Goal: Task Accomplishment & Management: Use online tool/utility

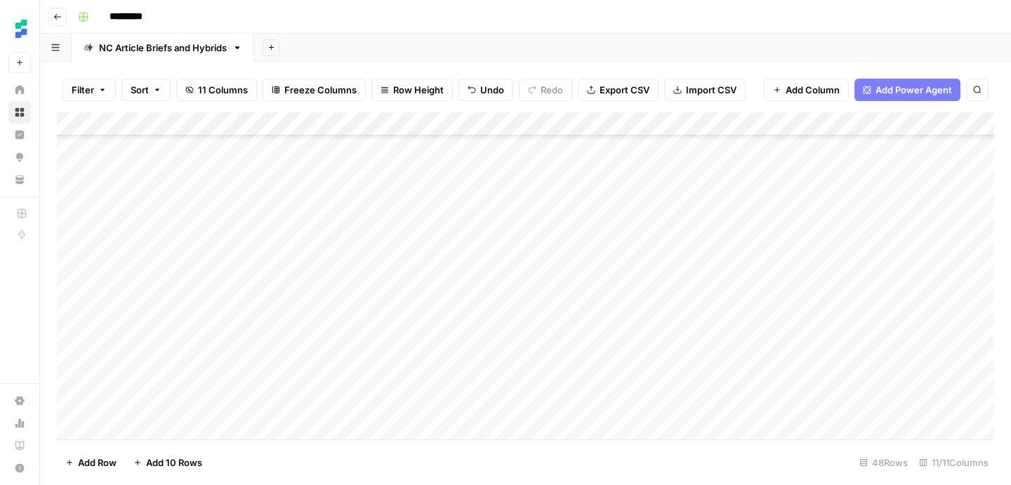
scroll to position [865, 0]
click at [860, 357] on div "Add Column" at bounding box center [525, 275] width 937 height 327
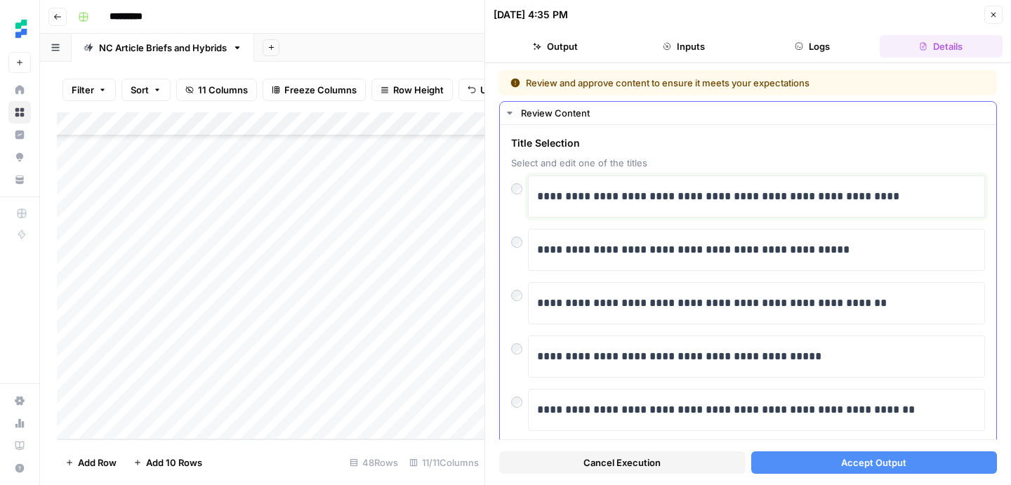
click at [704, 199] on p "**********" at bounding box center [756, 196] width 439 height 18
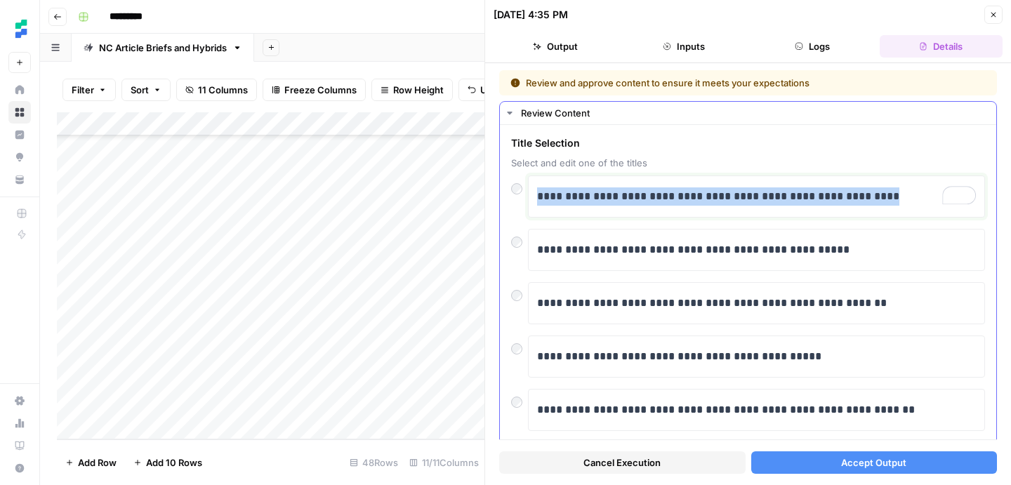
drag, startPoint x: 881, startPoint y: 195, endPoint x: 539, endPoint y: 194, distance: 342.0
click at [539, 194] on p "**********" at bounding box center [756, 196] width 439 height 18
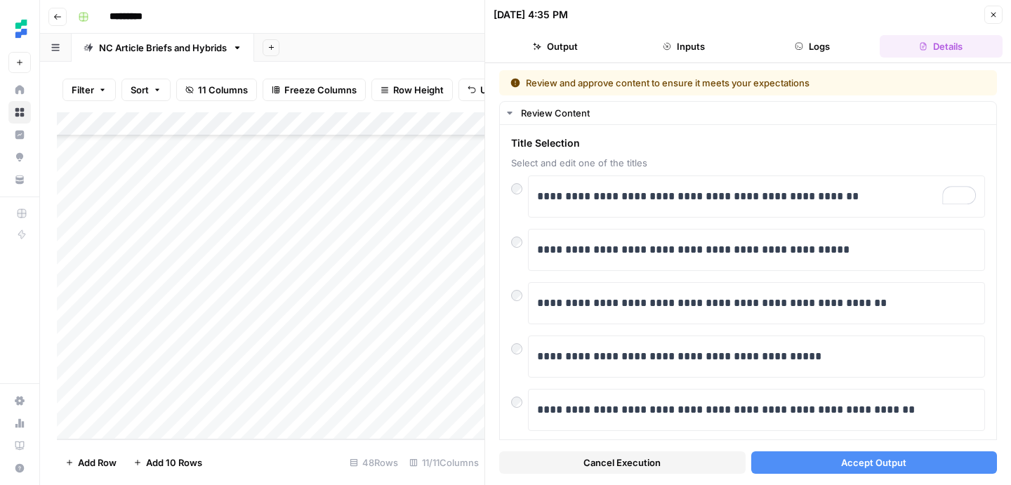
click at [880, 460] on span "Accept Output" at bounding box center [873, 463] width 65 height 14
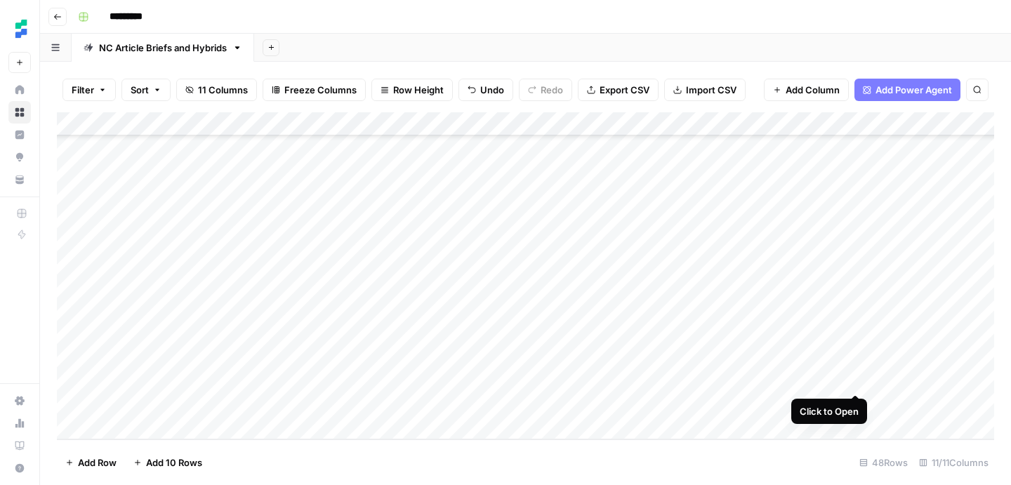
click at [851, 380] on div "Add Column" at bounding box center [525, 275] width 937 height 327
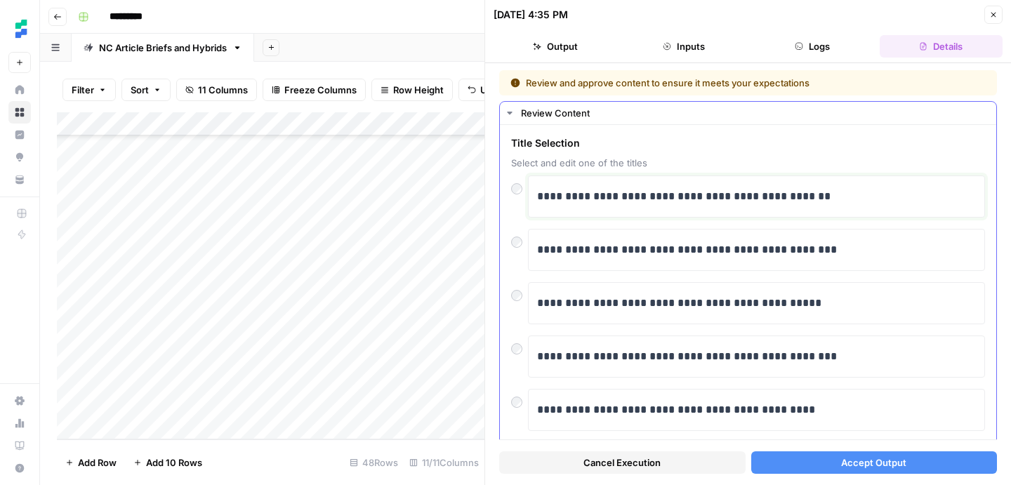
click at [639, 197] on p "**********" at bounding box center [756, 196] width 439 height 18
click at [851, 466] on span "Accept Output" at bounding box center [873, 463] width 65 height 14
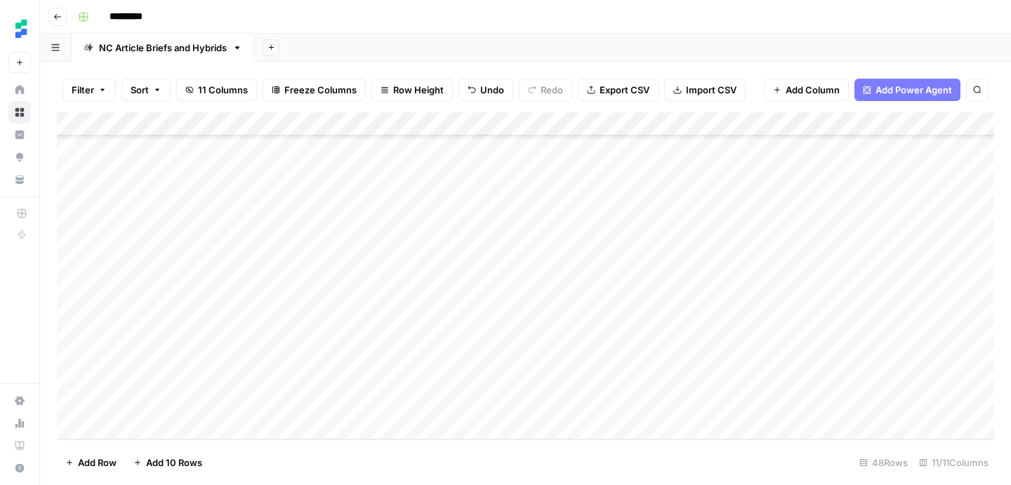
click at [493, 405] on div "Add Column" at bounding box center [525, 275] width 937 height 327
click at [494, 371] on div "Add Column" at bounding box center [525, 275] width 937 height 327
click at [855, 403] on div "Add Column" at bounding box center [525, 275] width 937 height 327
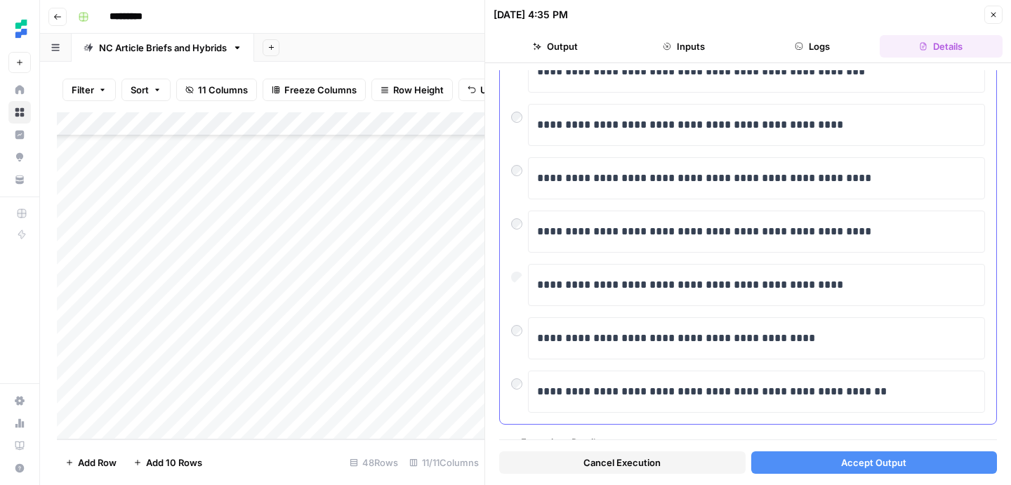
scroll to position [300, 0]
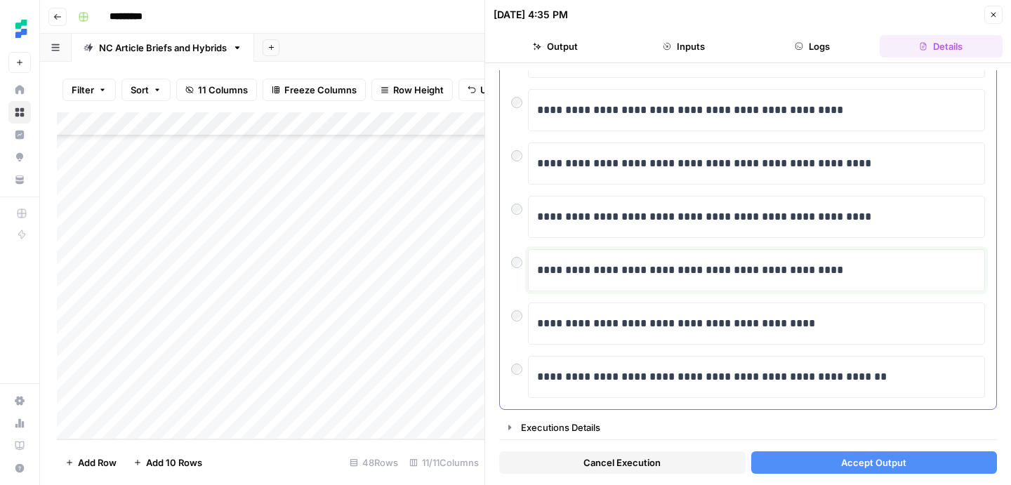
click at [702, 279] on p "**********" at bounding box center [756, 270] width 439 height 18
click at [791, 272] on p "**********" at bounding box center [756, 270] width 439 height 18
click at [876, 459] on span "Accept Output" at bounding box center [873, 463] width 65 height 14
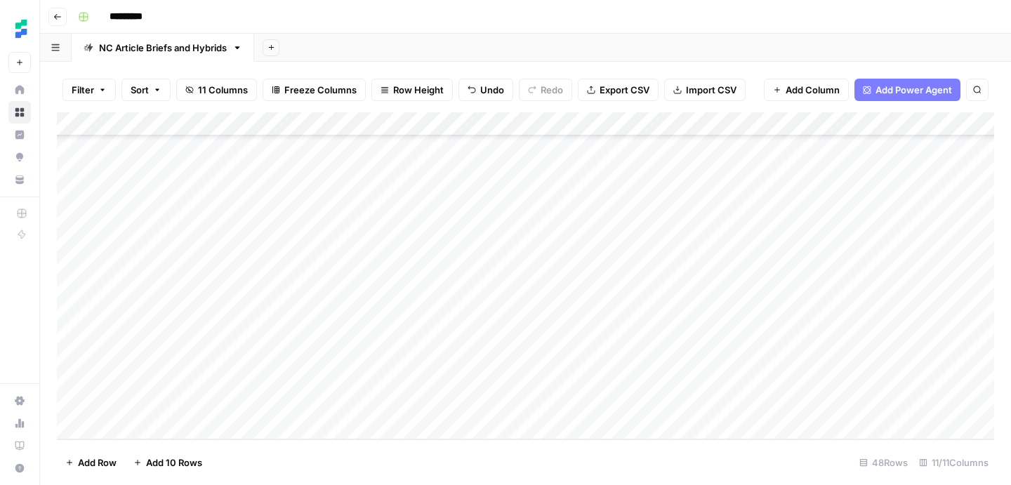
click at [58, 17] on icon "button" at bounding box center [57, 17] width 8 height 8
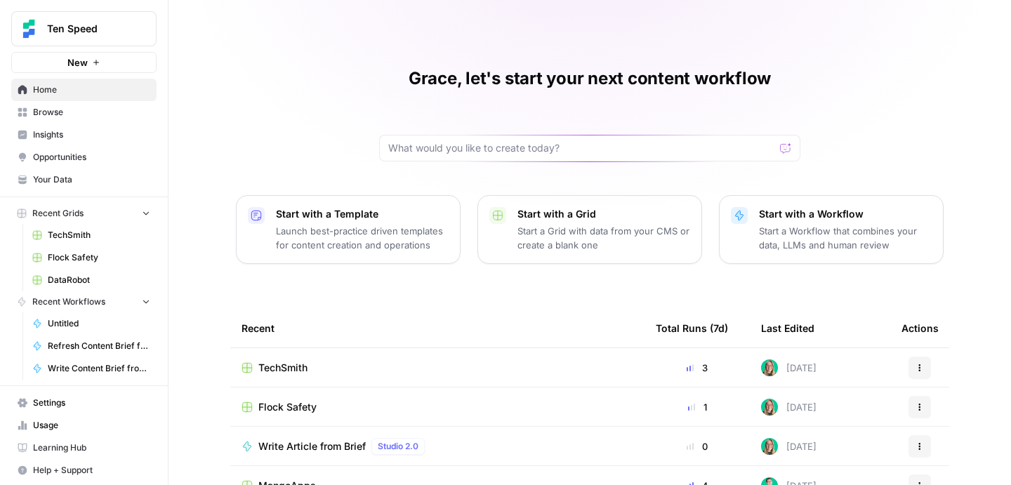
click at [53, 109] on span "Browse" at bounding box center [91, 112] width 117 height 13
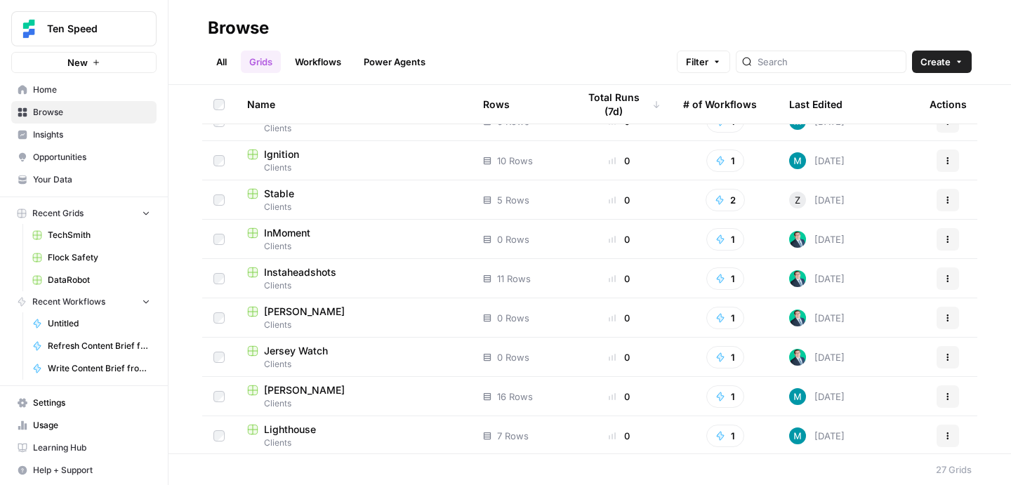
scroll to position [540, 0]
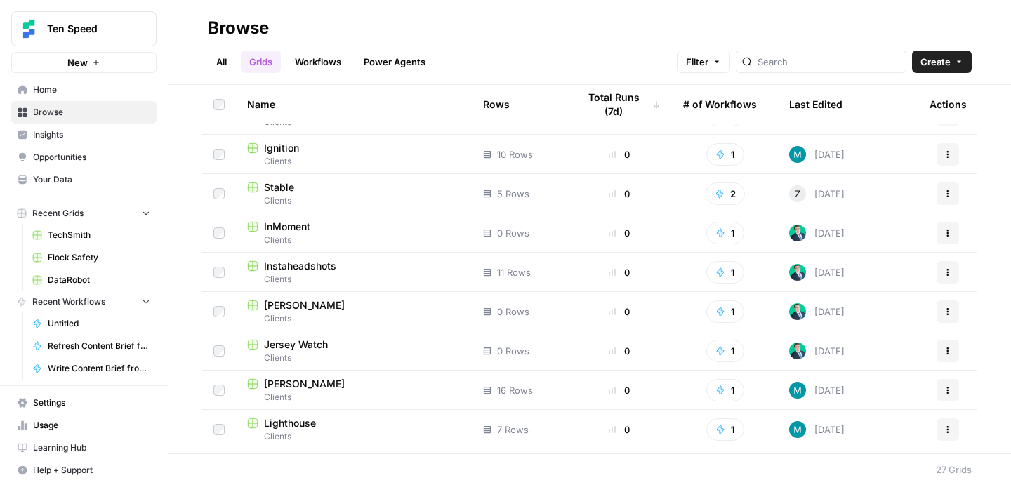
click at [309, 268] on span "Instaheadshots" at bounding box center [300, 266] width 72 height 14
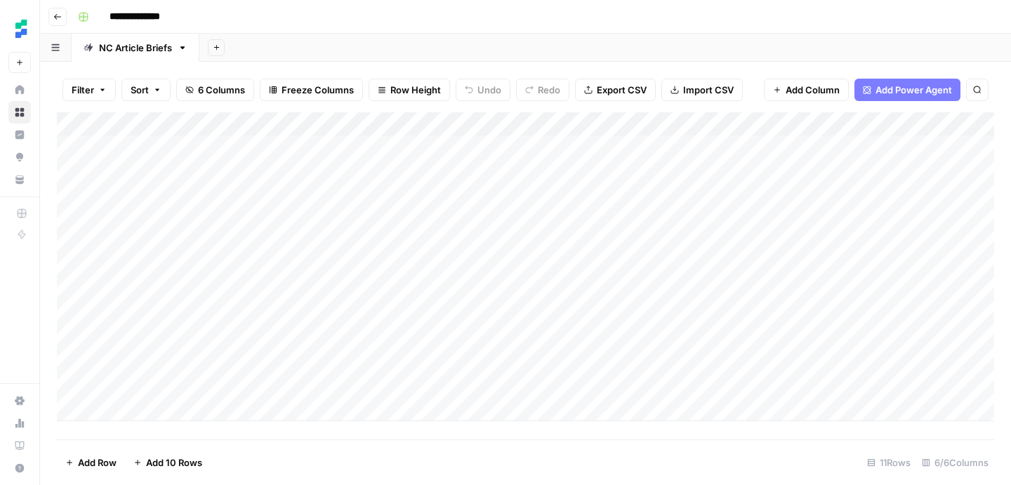
click at [173, 411] on div "Add Column" at bounding box center [525, 266] width 937 height 309
click at [163, 430] on div "Add Column" at bounding box center [525, 275] width 937 height 327
click at [190, 349] on div "Add Column" at bounding box center [525, 275] width 937 height 327
click at [161, 430] on div "Add Column" at bounding box center [525, 275] width 937 height 327
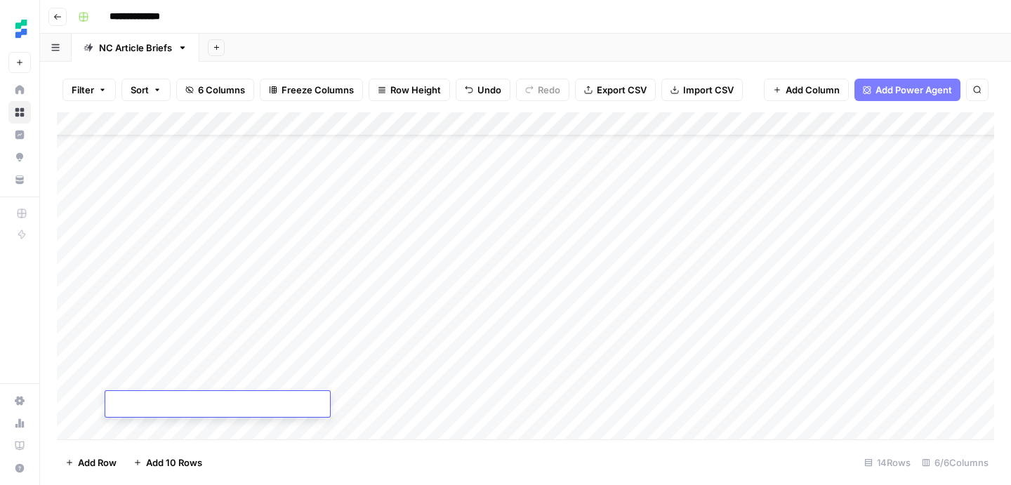
scroll to position [53, 0]
click at [201, 325] on div "Add Column" at bounding box center [525, 275] width 937 height 327
click at [186, 423] on div "Add Column" at bounding box center [525, 275] width 937 height 327
click at [191, 433] on div "Add Column" at bounding box center [525, 275] width 937 height 327
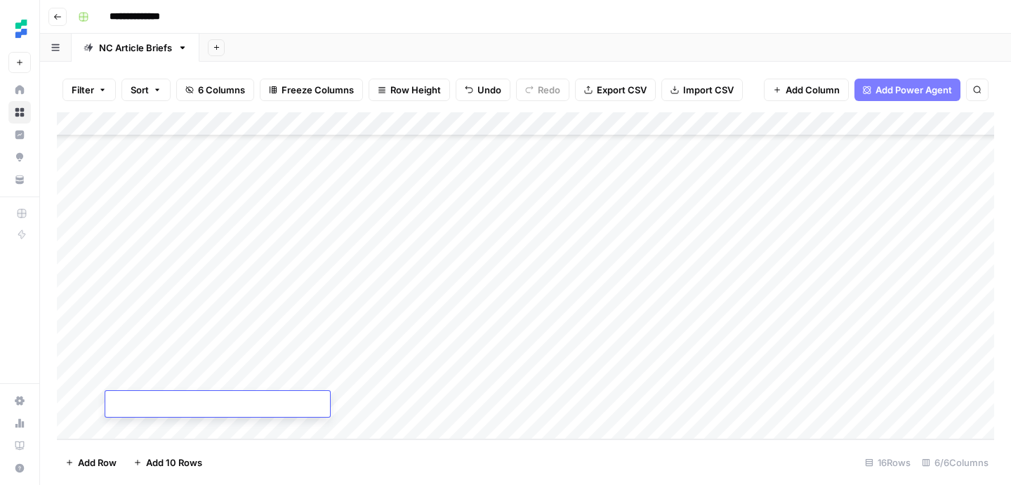
click at [187, 429] on div "Add Column" at bounding box center [525, 275] width 937 height 327
click at [224, 287] on div "Add Column" at bounding box center [525, 275] width 937 height 327
click at [367, 289] on div "Add Column" at bounding box center [525, 275] width 937 height 327
click at [272, 299] on div "Add Column" at bounding box center [525, 275] width 937 height 327
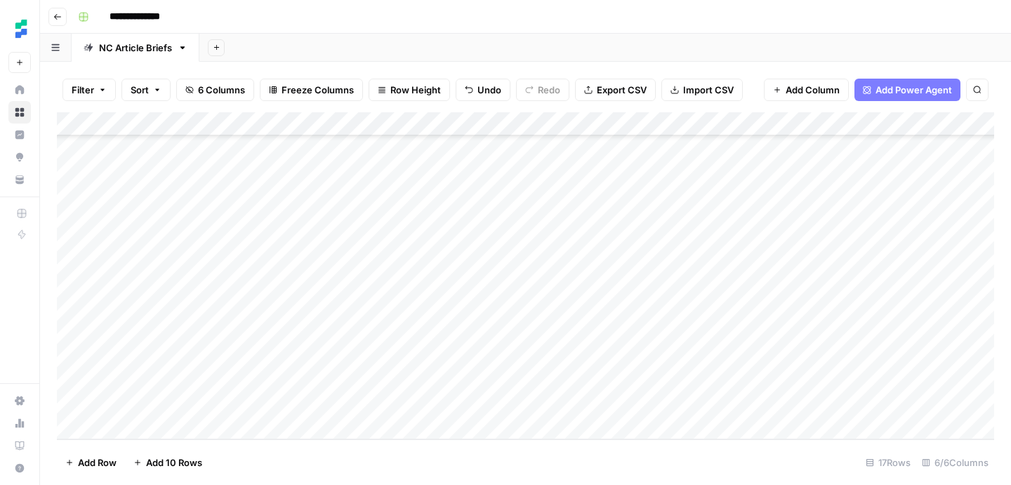
click at [419, 284] on div "Add Column" at bounding box center [525, 275] width 937 height 327
click at [257, 308] on div "Add Column" at bounding box center [525, 275] width 937 height 327
click at [292, 336] on div "Add Column" at bounding box center [525, 275] width 937 height 327
click at [411, 310] on div "Add Column" at bounding box center [525, 275] width 937 height 327
click at [310, 335] on div "Add Column" at bounding box center [525, 275] width 937 height 327
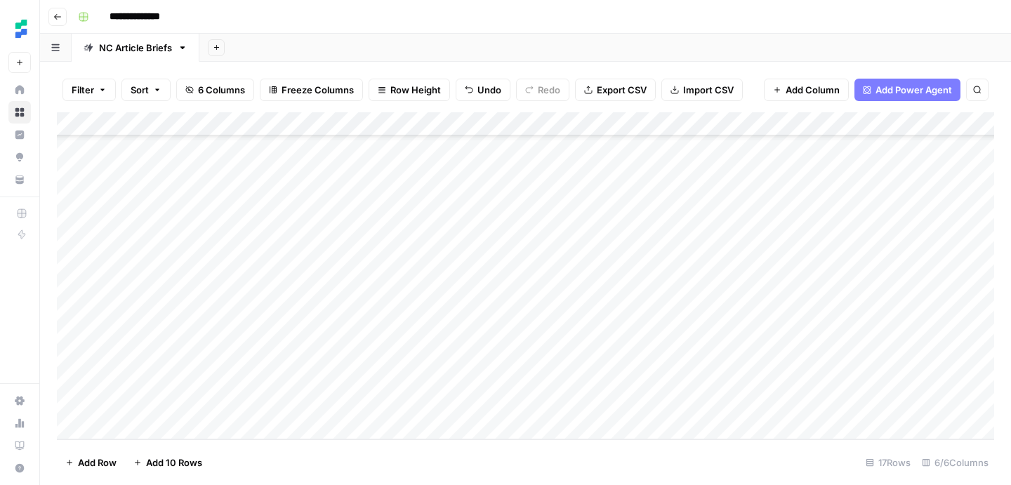
click at [345, 334] on div "Add Column" at bounding box center [525, 275] width 937 height 327
click at [298, 355] on div "Add Column" at bounding box center [525, 275] width 937 height 327
click at [271, 379] on div "Add Column" at bounding box center [525, 275] width 937 height 327
click at [371, 364] on div "Add Column" at bounding box center [525, 275] width 937 height 327
click at [430, 336] on div "Add Column" at bounding box center [525, 275] width 937 height 327
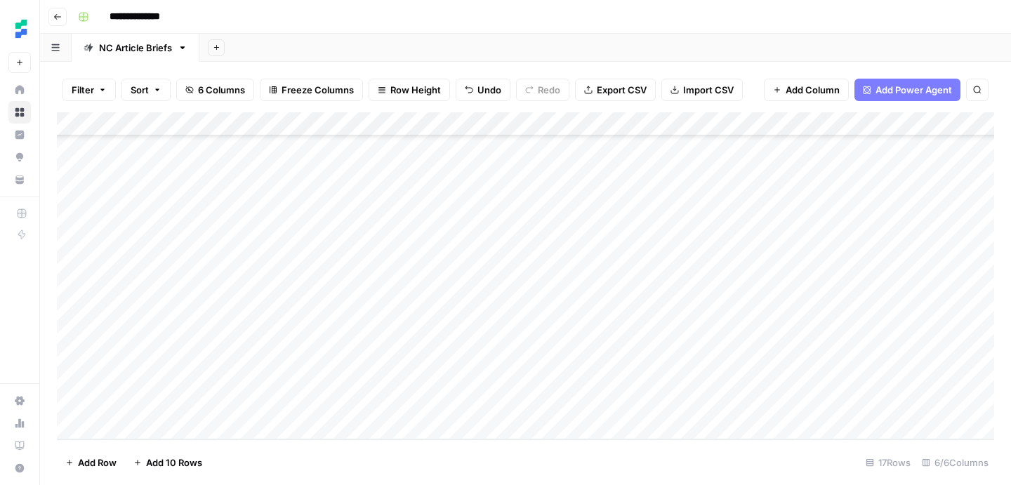
click at [401, 331] on div "Add Column" at bounding box center [525, 275] width 937 height 327
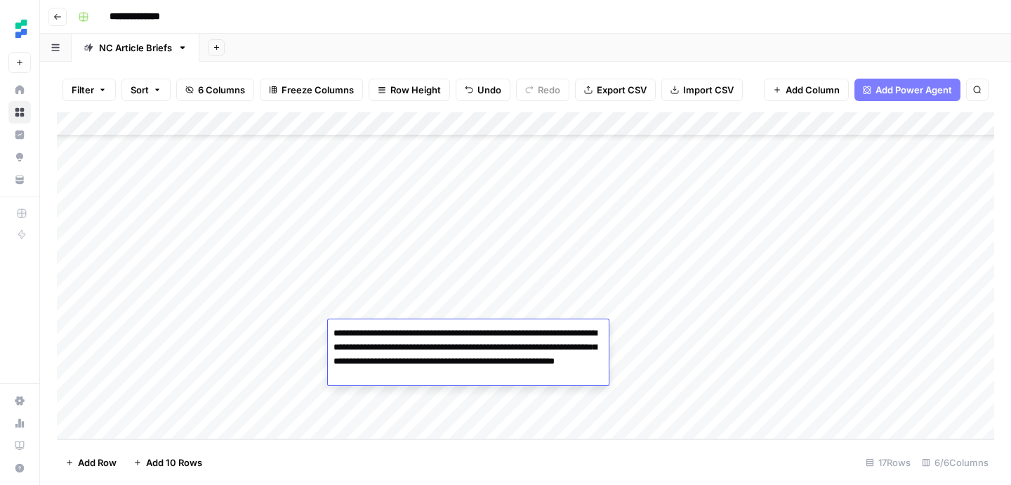
click at [401, 331] on textarea "**********" at bounding box center [468, 355] width 281 height 62
click at [300, 333] on div "Add Column" at bounding box center [525, 275] width 937 height 327
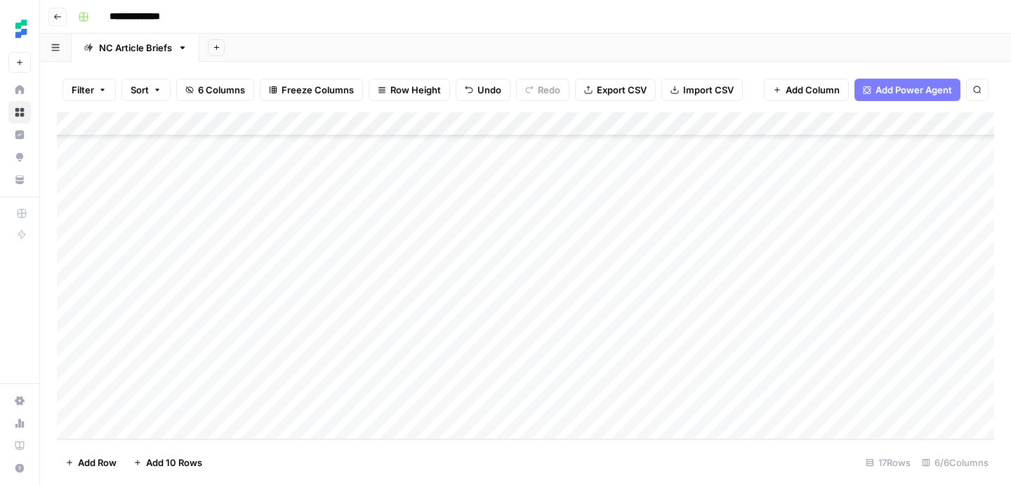
click at [376, 344] on div "Add Column" at bounding box center [525, 275] width 937 height 327
click at [377, 363] on div "Add Column" at bounding box center [525, 275] width 937 height 327
click at [403, 386] on div "Add Column" at bounding box center [525, 275] width 937 height 327
click at [412, 354] on div "Add Column" at bounding box center [525, 275] width 937 height 327
click at [526, 287] on div "Add Column" at bounding box center [525, 275] width 937 height 327
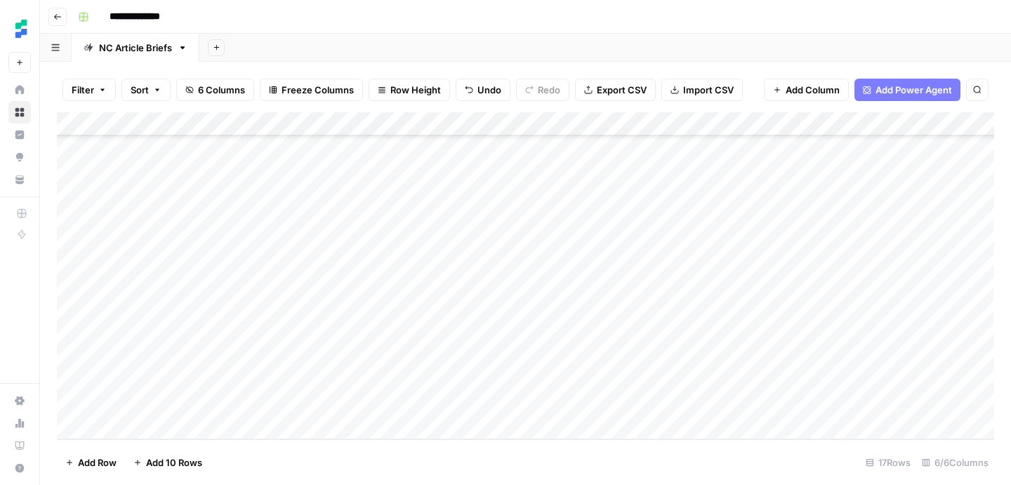
click at [493, 284] on div "Add Column" at bounding box center [525, 275] width 937 height 327
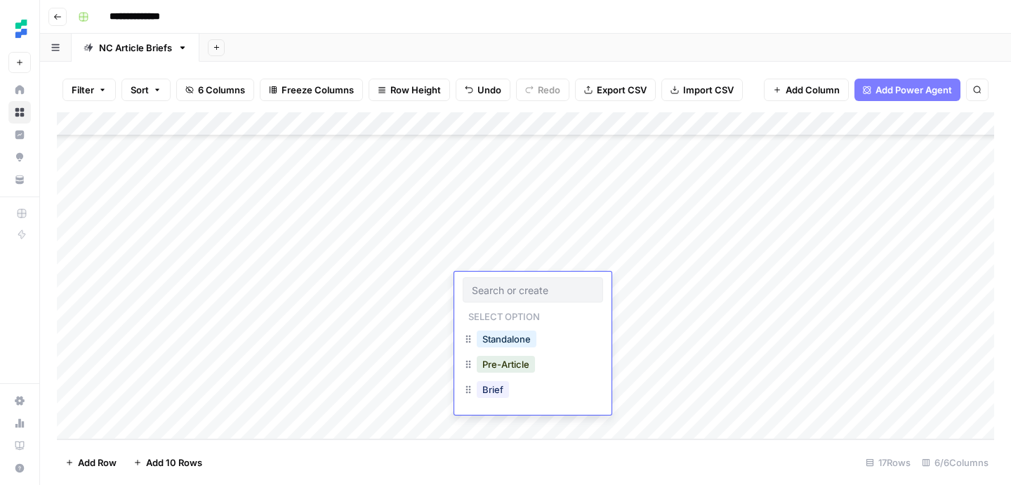
click at [506, 329] on div "Standalone" at bounding box center [506, 339] width 65 height 20
click at [506, 336] on button "Standalone" at bounding box center [507, 339] width 60 height 17
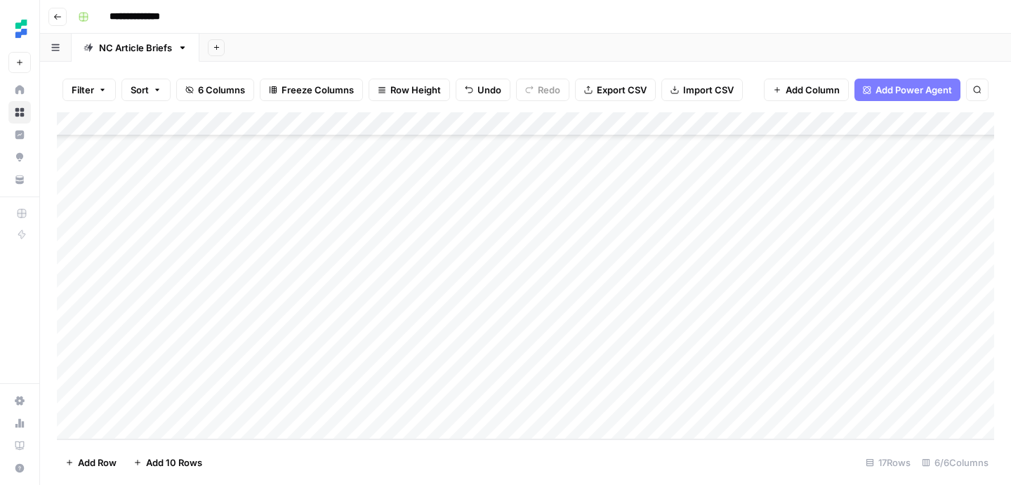
click at [503, 311] on div "Add Column" at bounding box center [525, 275] width 937 height 327
click at [481, 310] on div "Add Column" at bounding box center [525, 275] width 937 height 327
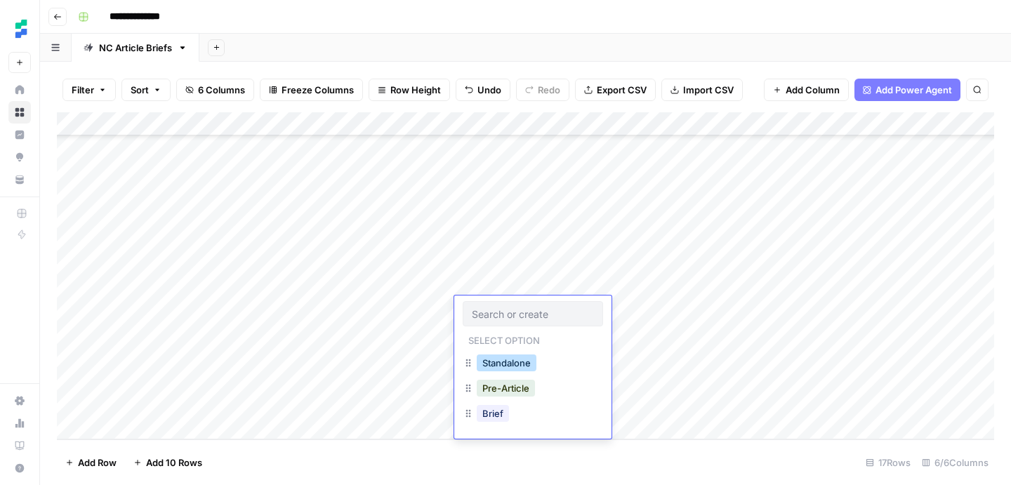
click at [513, 364] on button "Standalone" at bounding box center [507, 363] width 60 height 17
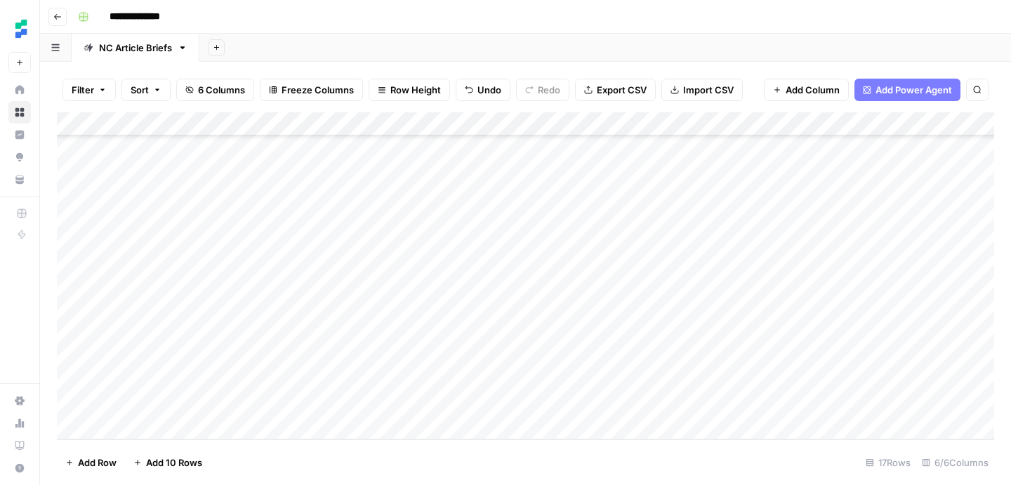
click at [491, 337] on div "Add Column" at bounding box center [525, 275] width 937 height 327
click at [487, 337] on div "Add Column" at bounding box center [525, 275] width 937 height 327
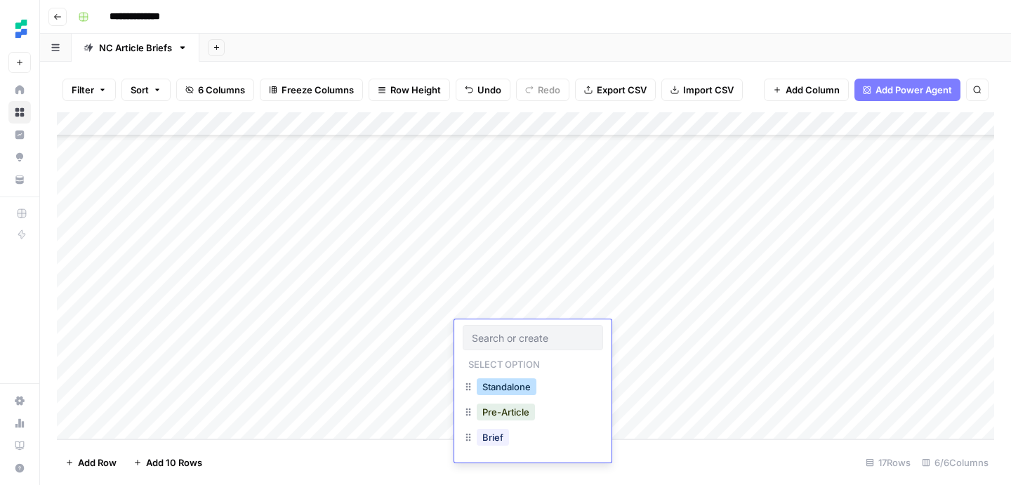
click at [506, 384] on button "Standalone" at bounding box center [507, 387] width 60 height 17
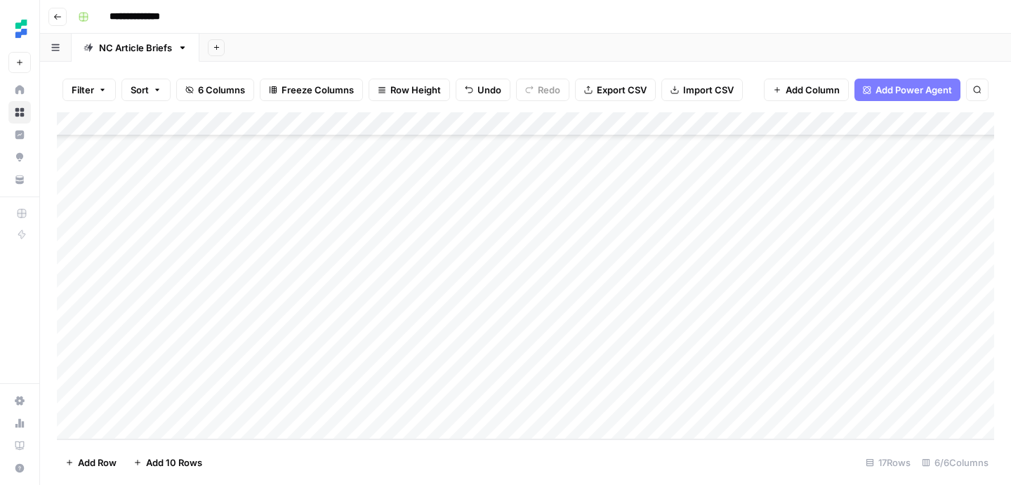
click at [499, 350] on div "Add Column" at bounding box center [525, 275] width 937 height 327
click at [499, 356] on div "Add Column" at bounding box center [525, 275] width 937 height 327
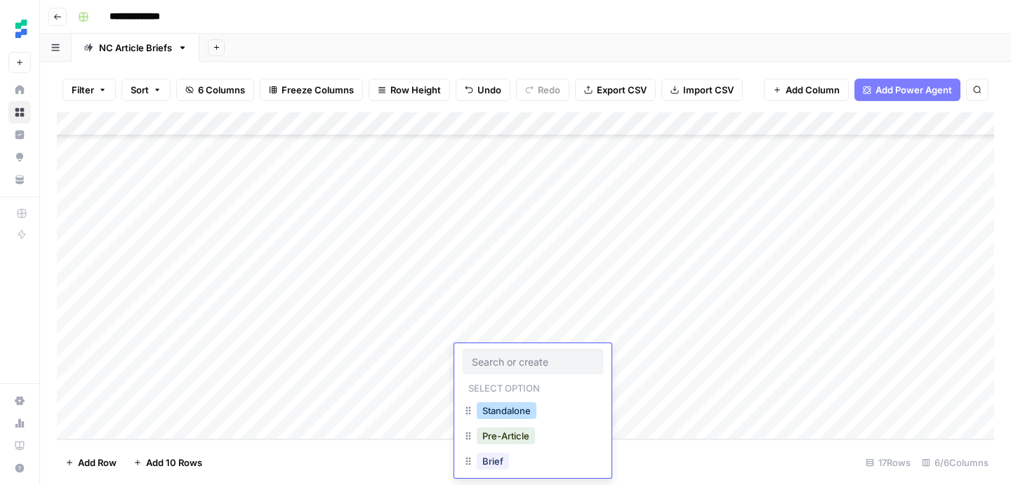
click at [499, 407] on button "Standalone" at bounding box center [507, 410] width 60 height 17
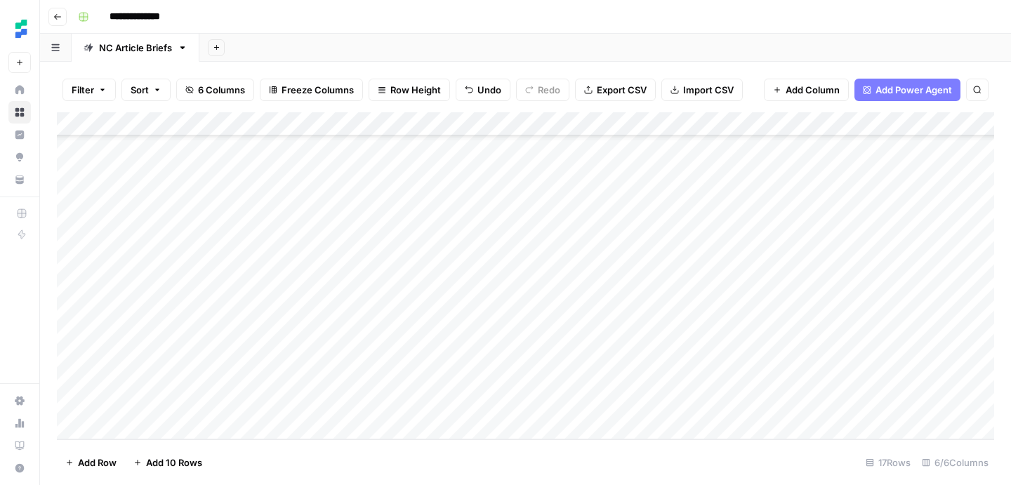
click at [499, 377] on div "Add Column" at bounding box center [525, 275] width 937 height 327
click at [489, 380] on div "Add Column" at bounding box center [525, 275] width 937 height 327
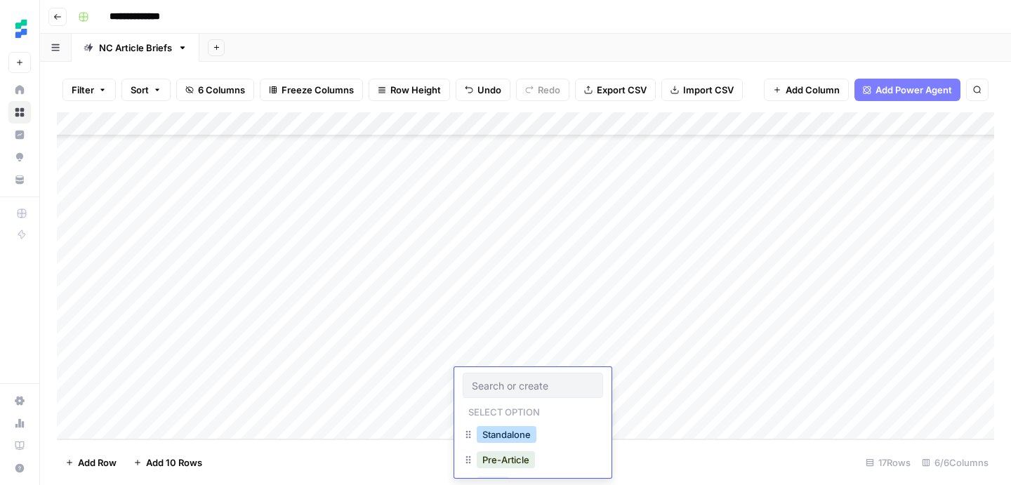
click at [504, 433] on button "Standalone" at bounding box center [507, 434] width 60 height 17
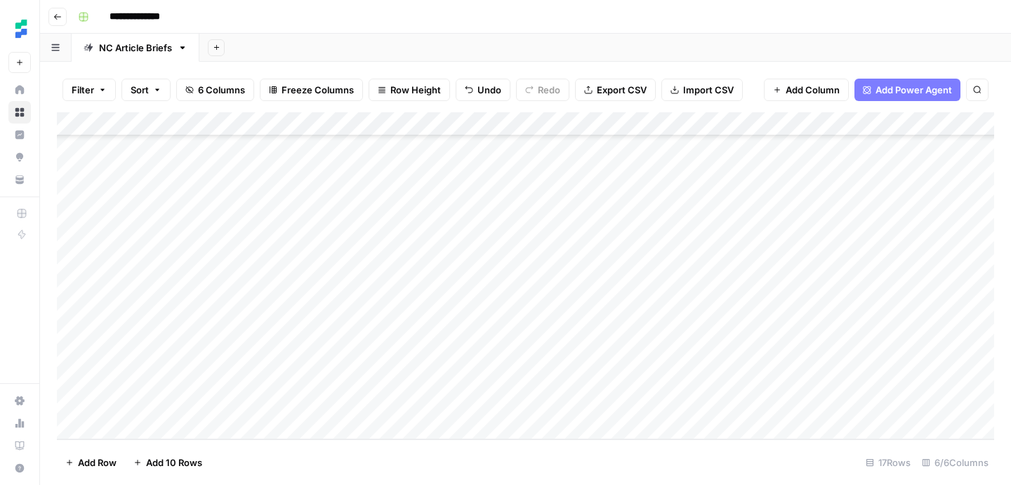
click at [640, 379] on div "Add Column" at bounding box center [525, 275] width 937 height 327
click at [668, 355] on div "Add Column" at bounding box center [525, 275] width 937 height 327
click at [669, 326] on div "Add Column" at bounding box center [525, 275] width 937 height 327
click at [669, 306] on div "Add Column" at bounding box center [525, 275] width 937 height 327
click at [670, 280] on div "Add Column" at bounding box center [525, 275] width 937 height 327
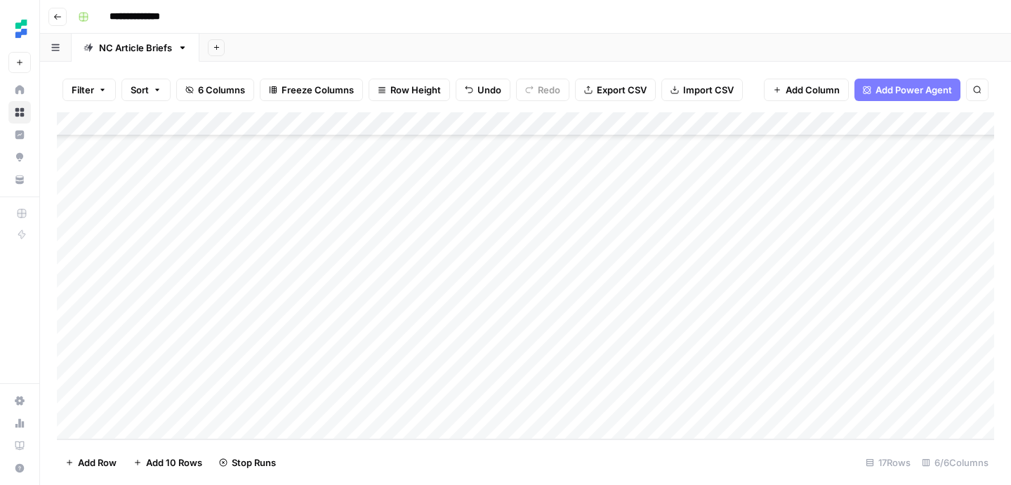
click at [674, 357] on div "Add Column" at bounding box center [525, 275] width 937 height 327
click at [724, 331] on div "Add Column" at bounding box center [525, 275] width 937 height 327
click at [855, 331] on div "Add Column" at bounding box center [525, 275] width 937 height 327
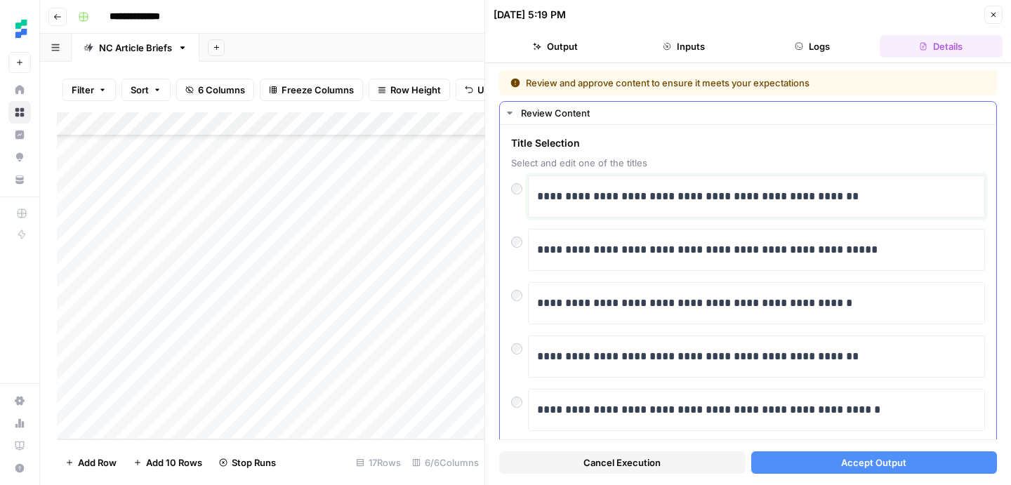
click at [707, 199] on p "**********" at bounding box center [756, 196] width 439 height 18
click at [851, 468] on span "Accept Output" at bounding box center [873, 463] width 65 height 14
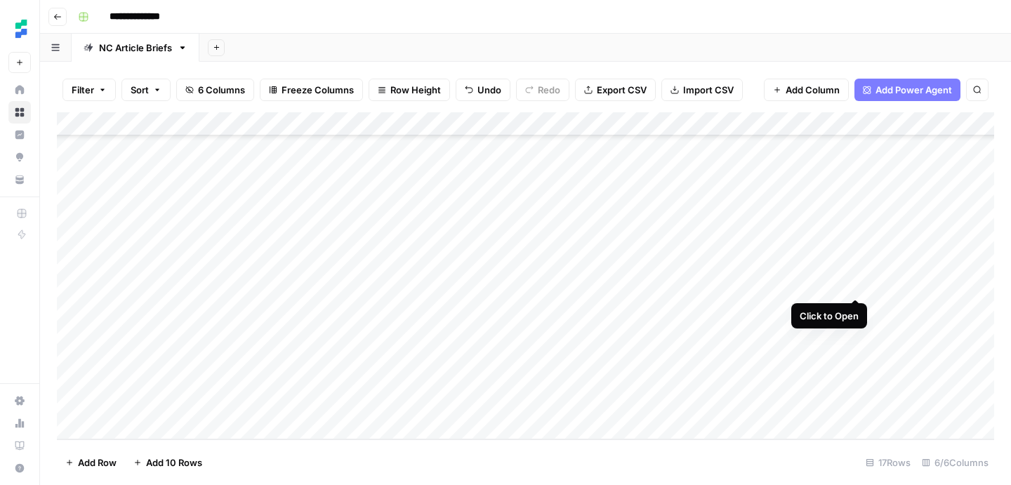
click at [852, 285] on div "Add Column" at bounding box center [525, 275] width 937 height 327
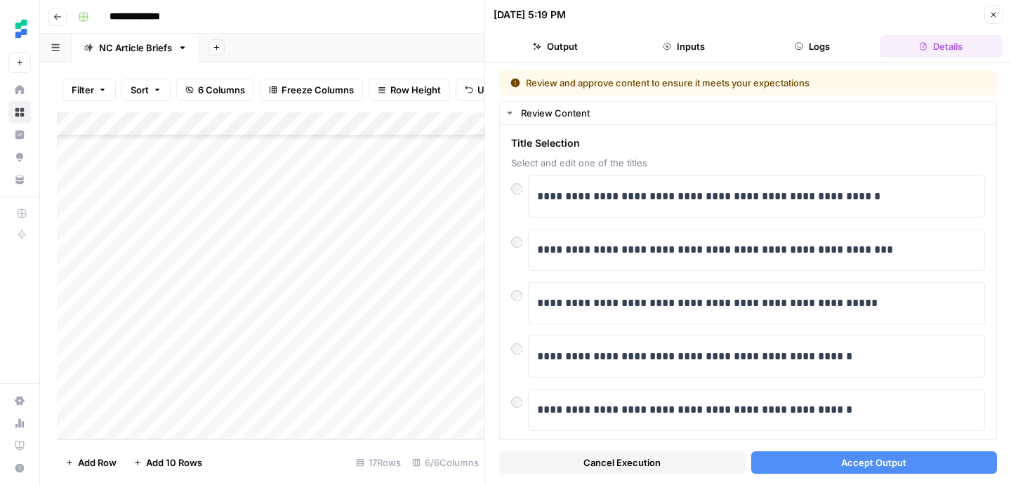
click at [397, 284] on div "Add Column" at bounding box center [271, 275] width 428 height 327
click at [378, 287] on div "Add Column" at bounding box center [271, 275] width 428 height 327
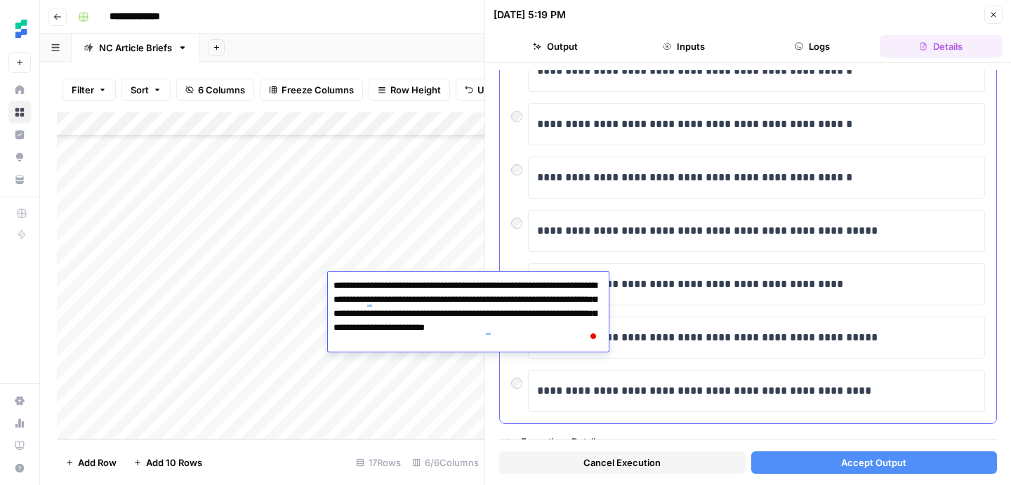
scroll to position [300, 0]
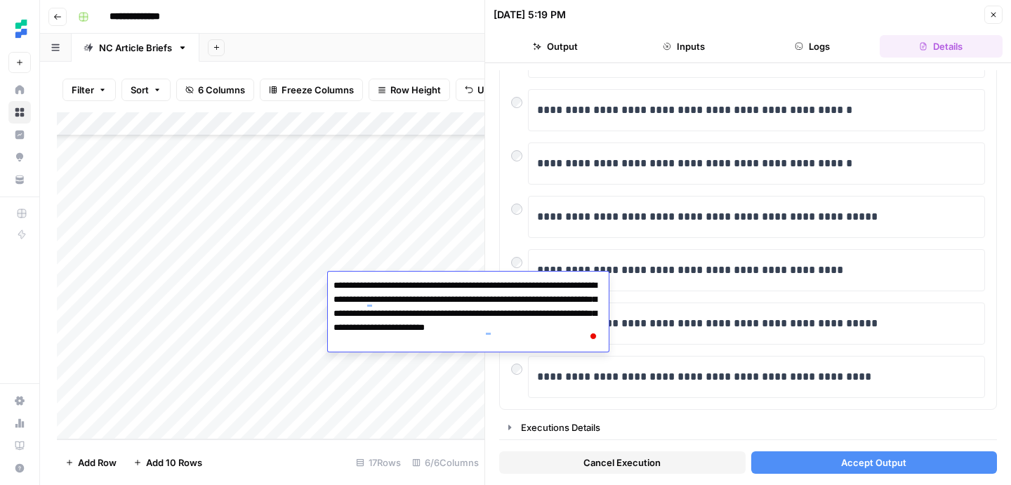
click at [458, 317] on textarea "**********" at bounding box center [468, 314] width 281 height 76
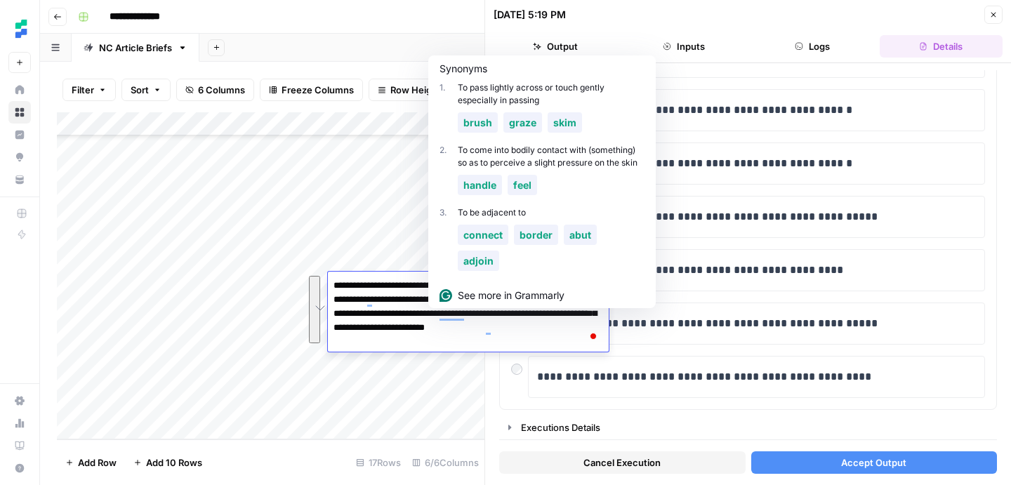
click at [458, 317] on textarea "**********" at bounding box center [468, 314] width 281 height 76
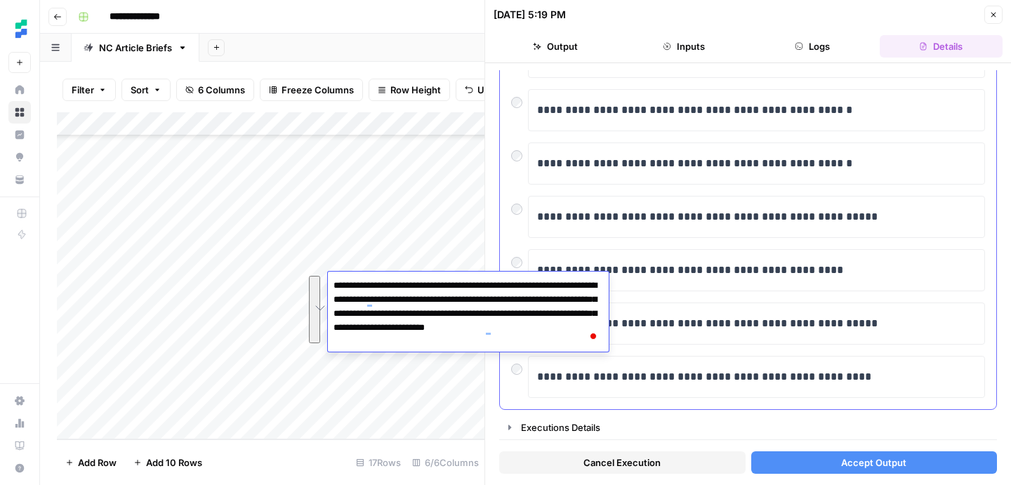
click at [688, 145] on div "**********" at bounding box center [756, 164] width 457 height 42
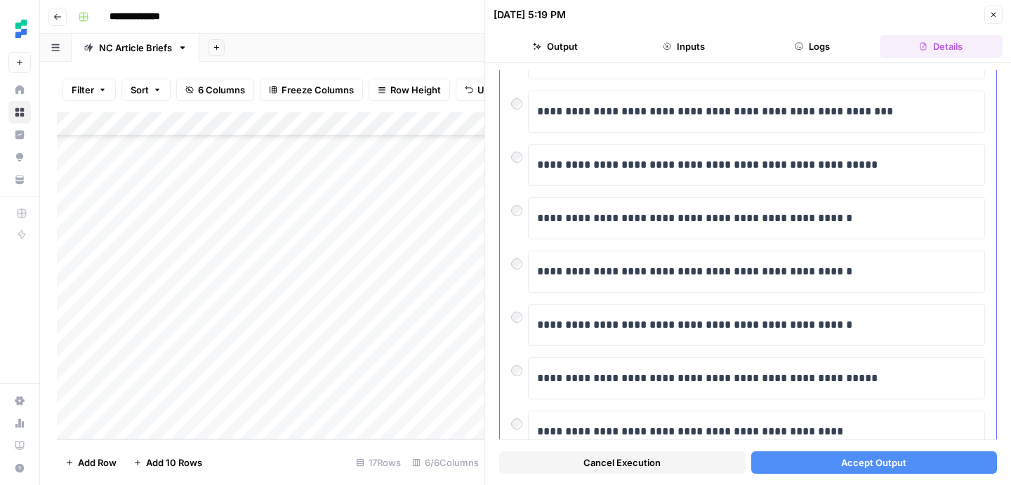
scroll to position [0, 0]
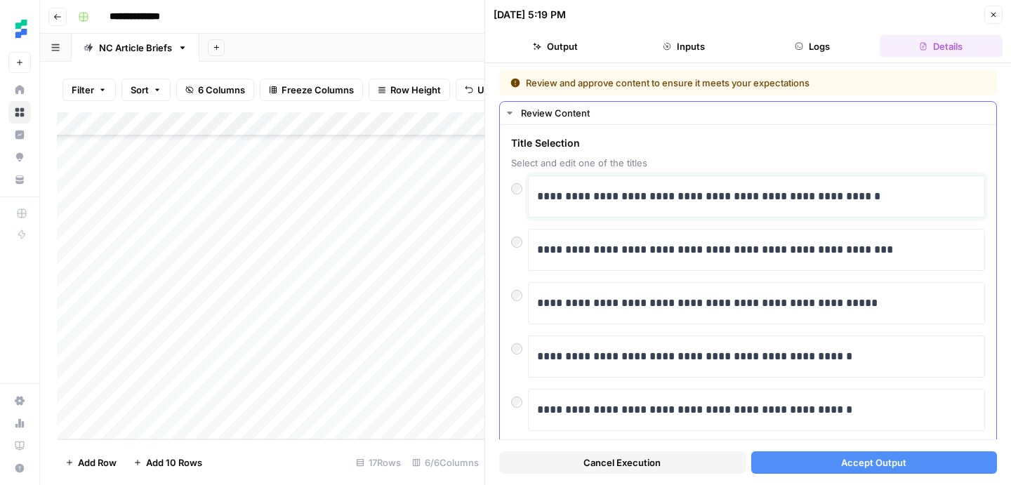
click at [669, 188] on p "**********" at bounding box center [756, 196] width 439 height 18
click at [665, 196] on p "**********" at bounding box center [756, 196] width 439 height 18
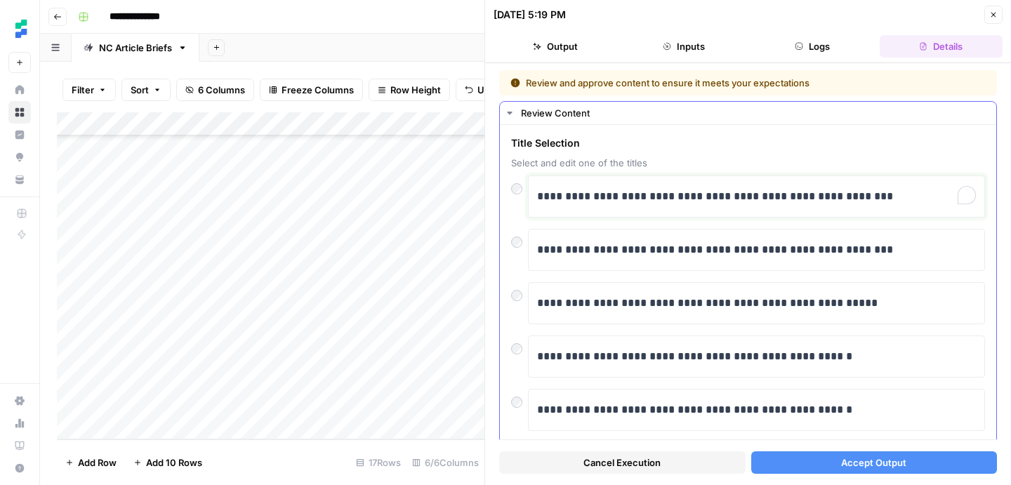
click at [665, 196] on p "**********" at bounding box center [756, 196] width 439 height 18
click at [719, 200] on p "**********" at bounding box center [756, 196] width 439 height 18
click at [881, 468] on span "Accept Output" at bounding box center [873, 463] width 65 height 14
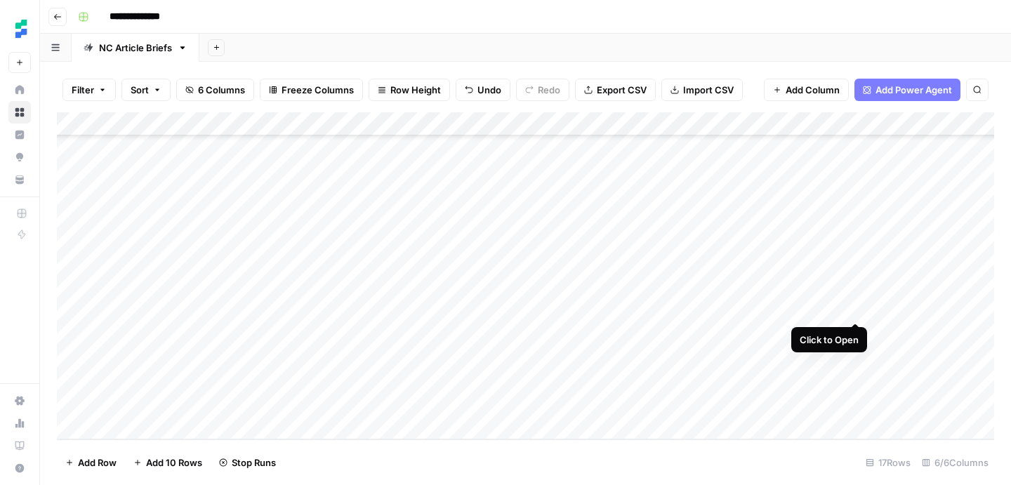
click at [856, 310] on div "Add Column" at bounding box center [525, 275] width 937 height 327
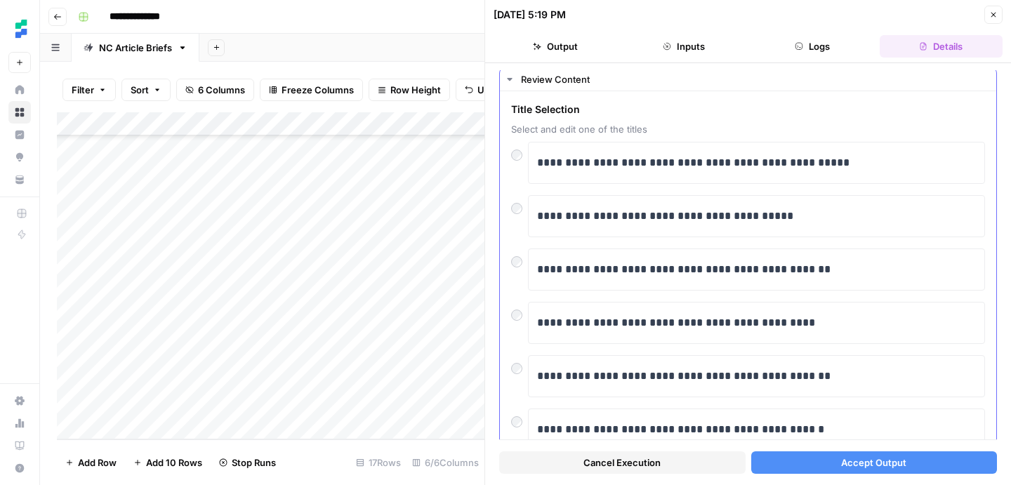
scroll to position [39, 0]
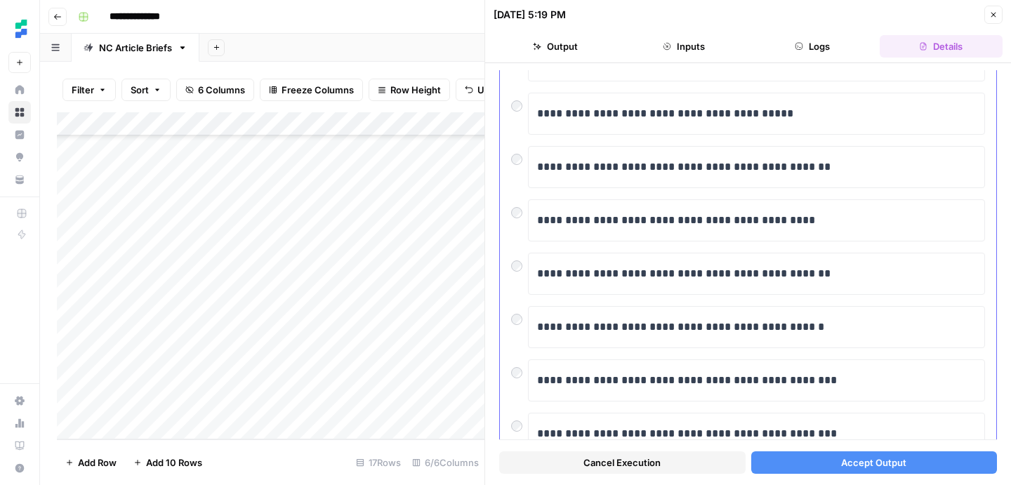
scroll to position [130, 0]
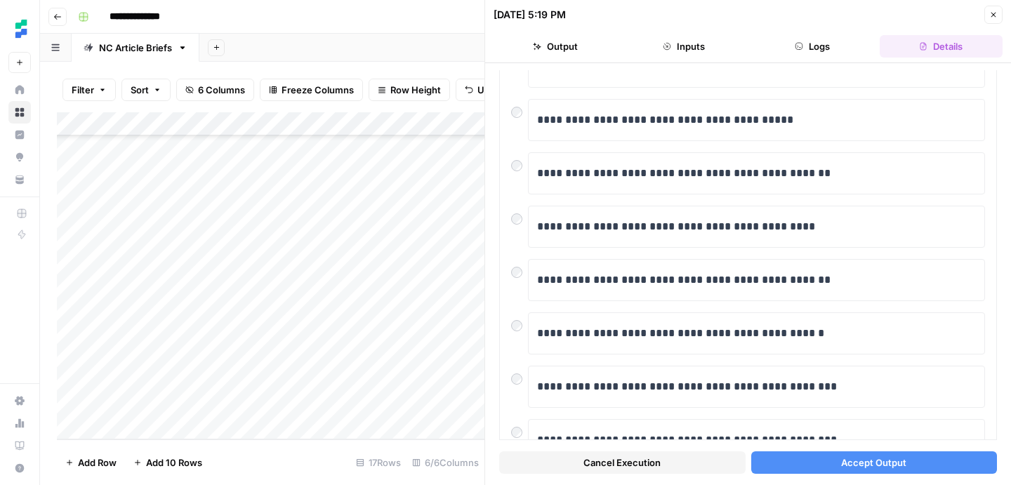
click at [383, 310] on div "Add Column" at bounding box center [271, 275] width 428 height 327
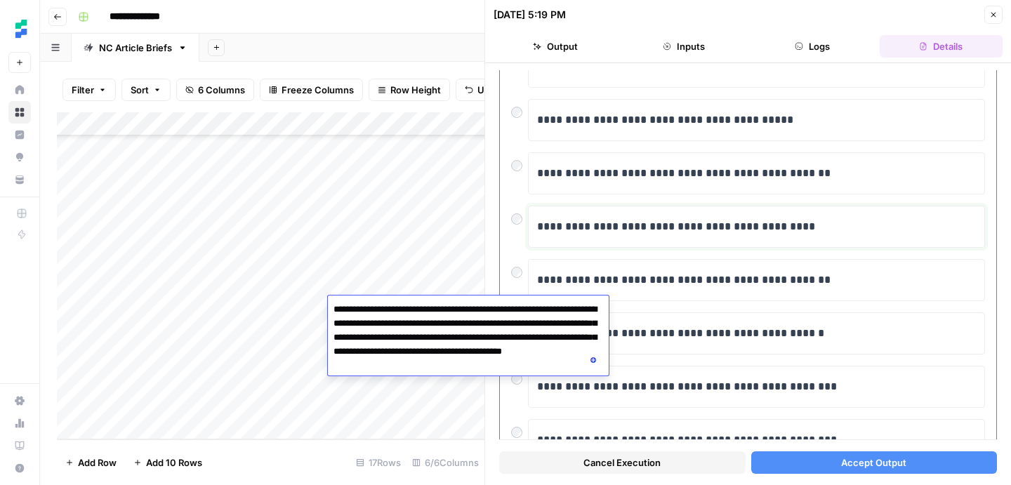
click at [740, 232] on p "**********" at bounding box center [756, 227] width 439 height 18
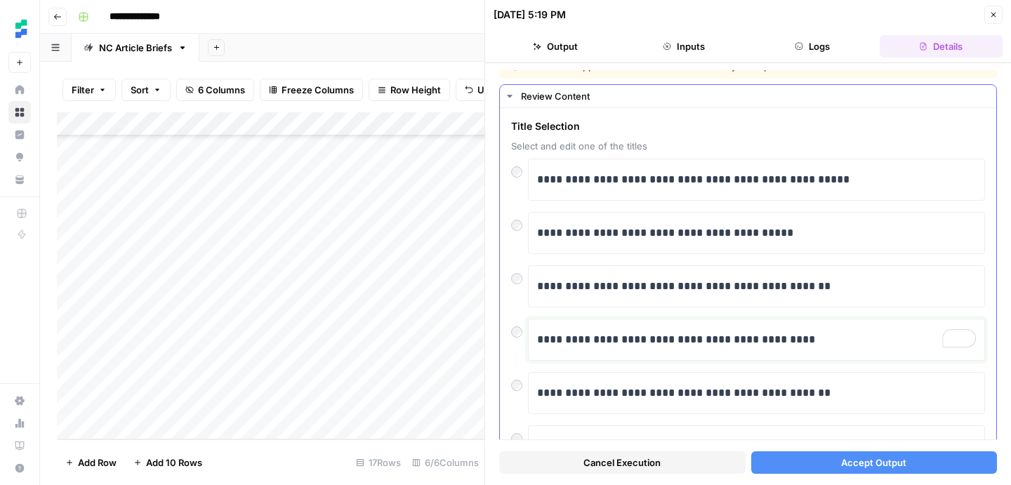
scroll to position [0, 0]
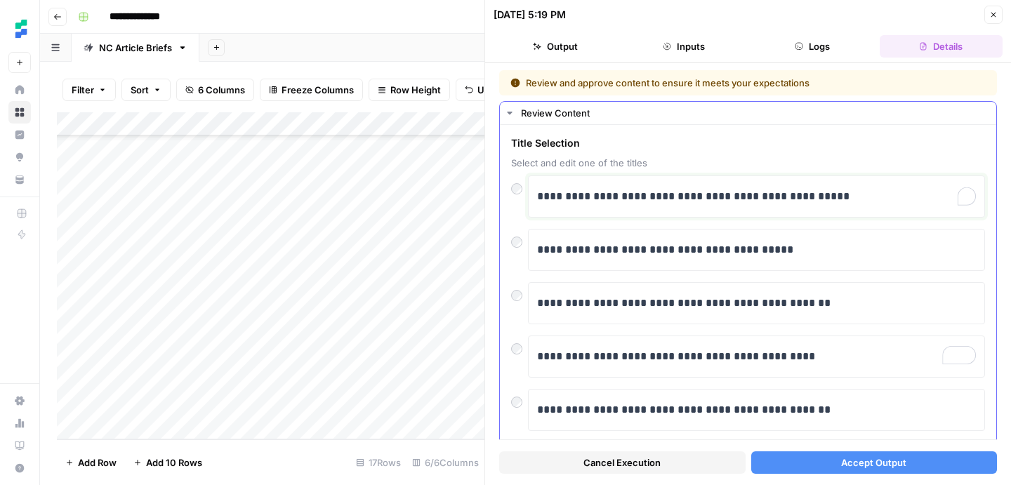
click at [540, 198] on p "**********" at bounding box center [756, 196] width 439 height 18
click at [897, 464] on span "Accept Output" at bounding box center [873, 463] width 65 height 14
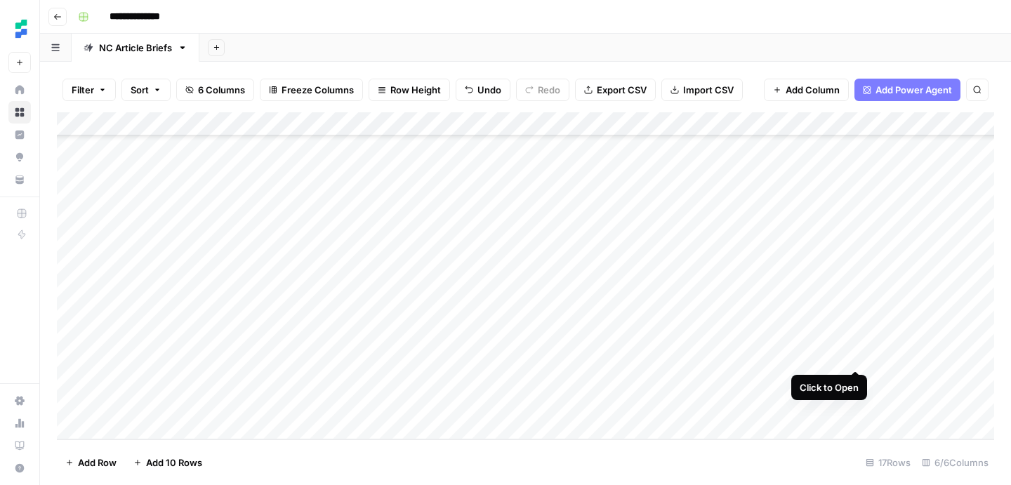
click at [855, 357] on div "Add Column" at bounding box center [525, 275] width 937 height 327
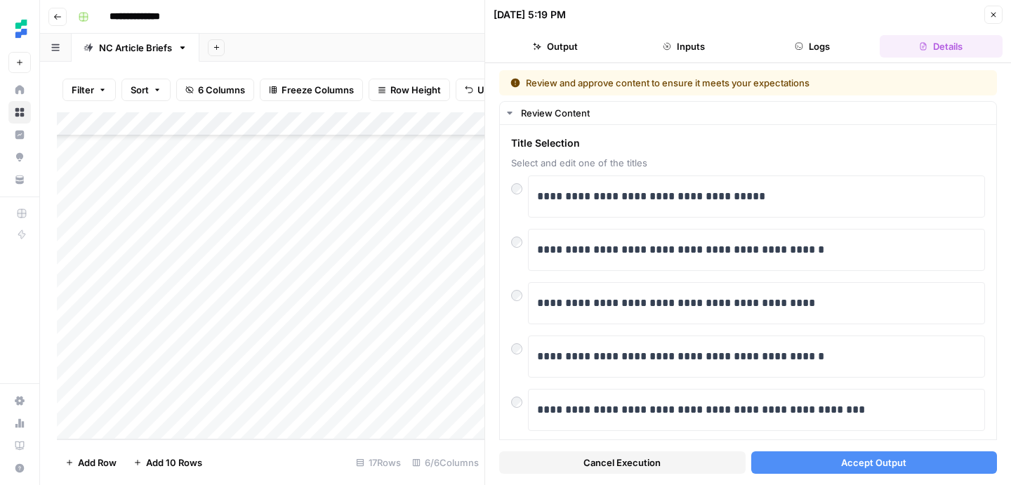
click at [381, 359] on div "Add Column" at bounding box center [271, 275] width 428 height 327
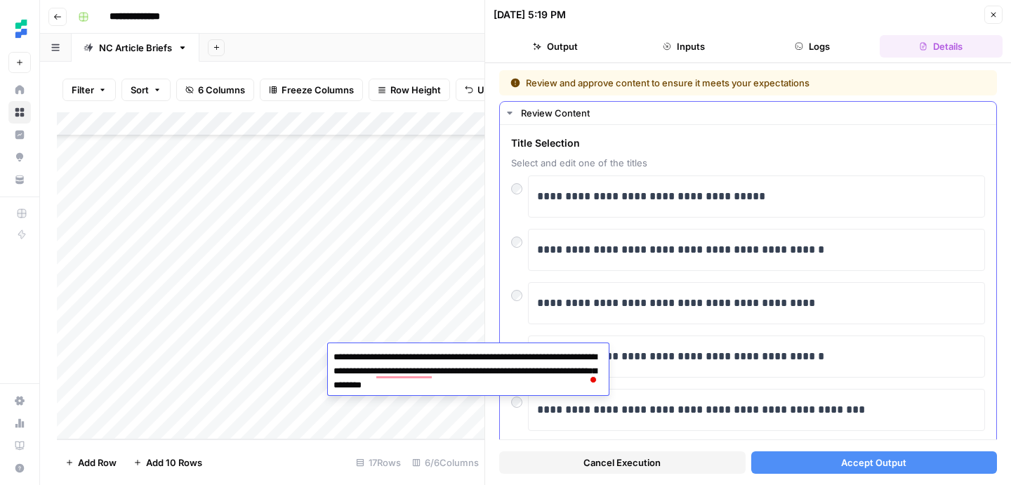
click at [827, 235] on div "**********" at bounding box center [756, 250] width 457 height 42
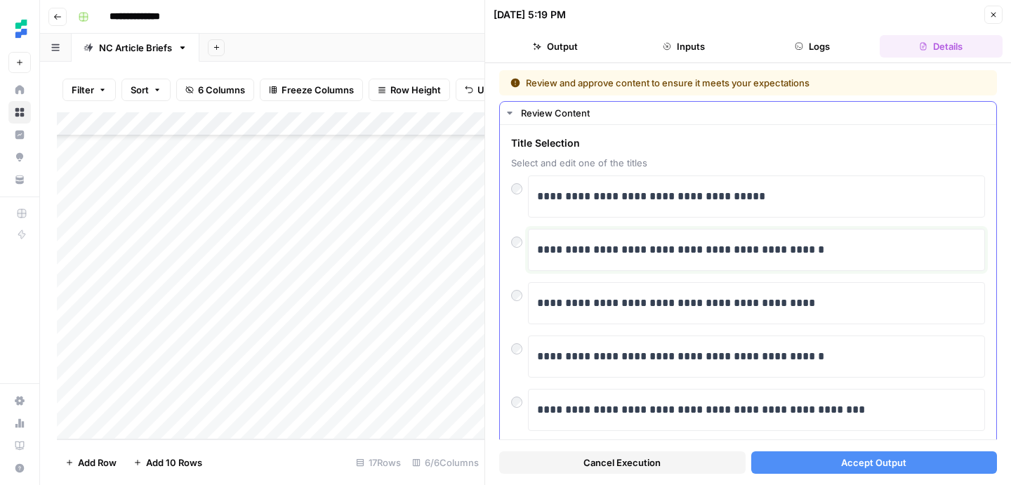
click at [809, 251] on p "**********" at bounding box center [756, 250] width 439 height 18
drag, startPoint x: 591, startPoint y: 246, endPoint x: 527, endPoint y: 245, distance: 64.6
click at [528, 246] on div "**********" at bounding box center [756, 250] width 457 height 42
click at [869, 458] on span "Accept Output" at bounding box center [873, 463] width 65 height 14
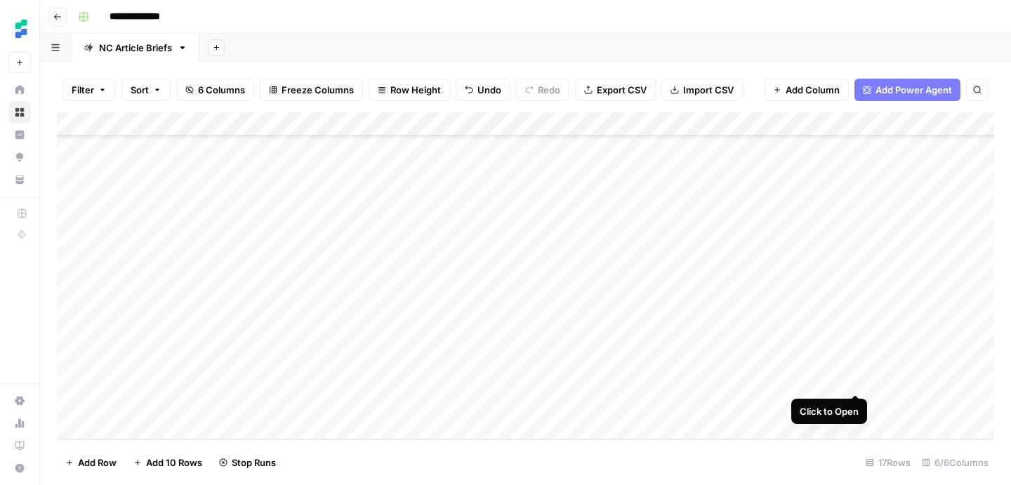
click at [855, 381] on div "Add Column" at bounding box center [525, 275] width 937 height 327
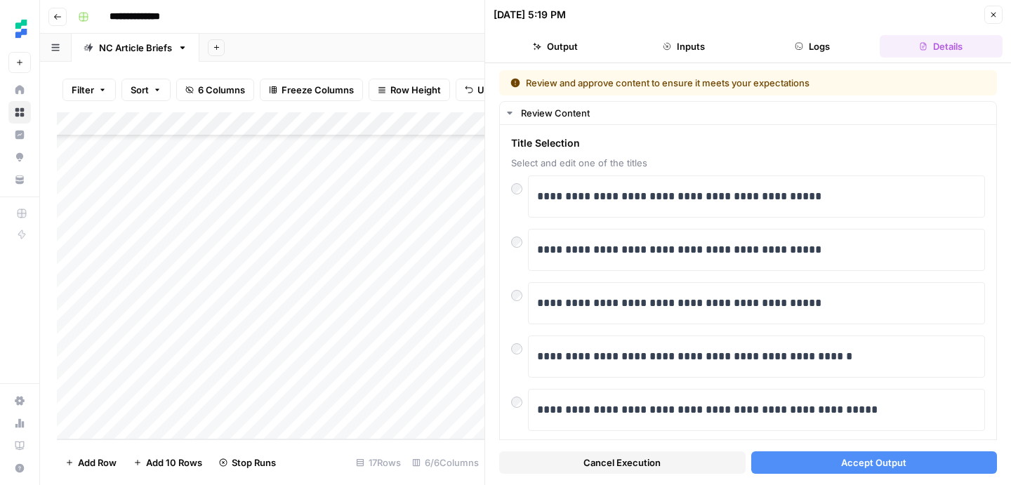
click at [376, 377] on div "Add Column" at bounding box center [271, 275] width 428 height 327
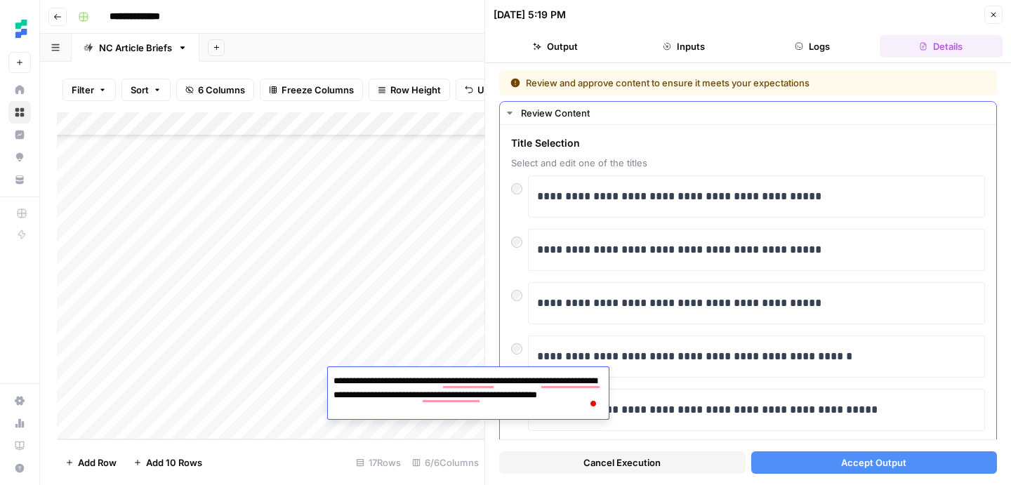
click at [768, 141] on span "Title Selection" at bounding box center [748, 143] width 474 height 14
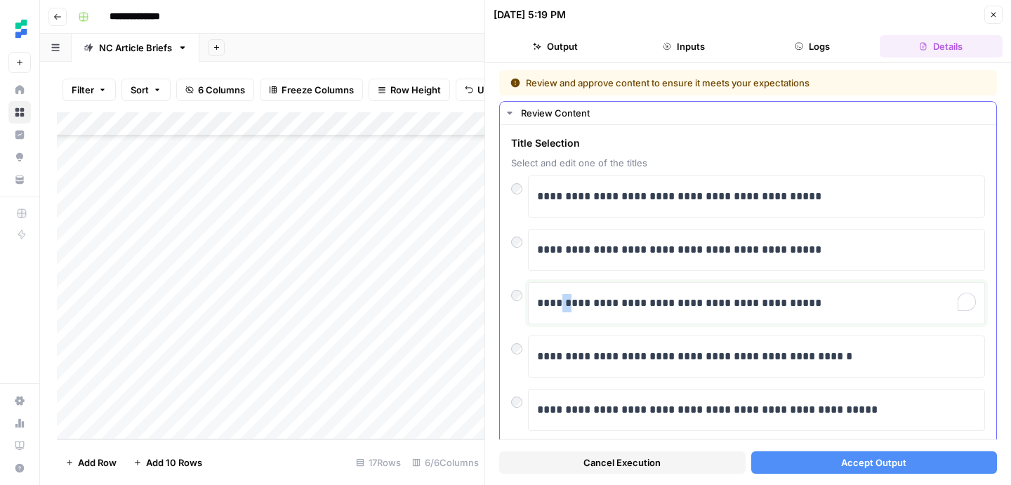
drag, startPoint x: 570, startPoint y: 301, endPoint x: 560, endPoint y: 301, distance: 9.8
click at [560, 301] on p "**********" at bounding box center [756, 303] width 439 height 18
click at [608, 302] on p "**********" at bounding box center [756, 303] width 439 height 18
click at [754, 304] on p "**********" at bounding box center [756, 303] width 439 height 18
click at [862, 456] on span "Accept Output" at bounding box center [873, 463] width 65 height 14
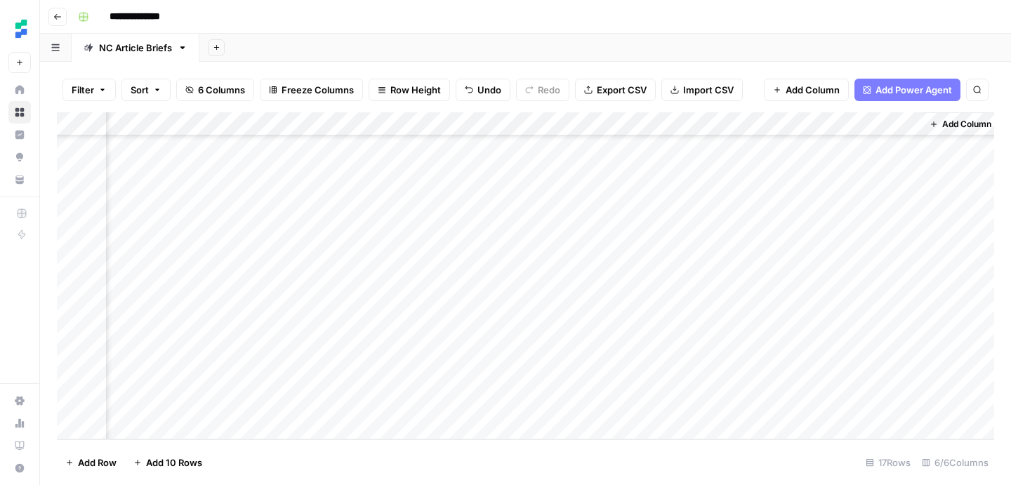
scroll to position [125, 0]
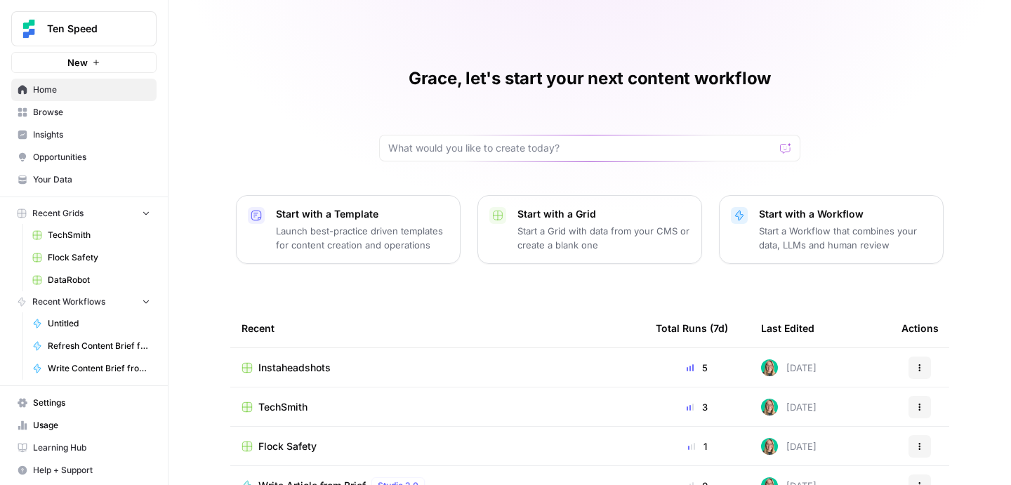
click at [81, 232] on span "TechSmith" at bounding box center [99, 235] width 103 height 13
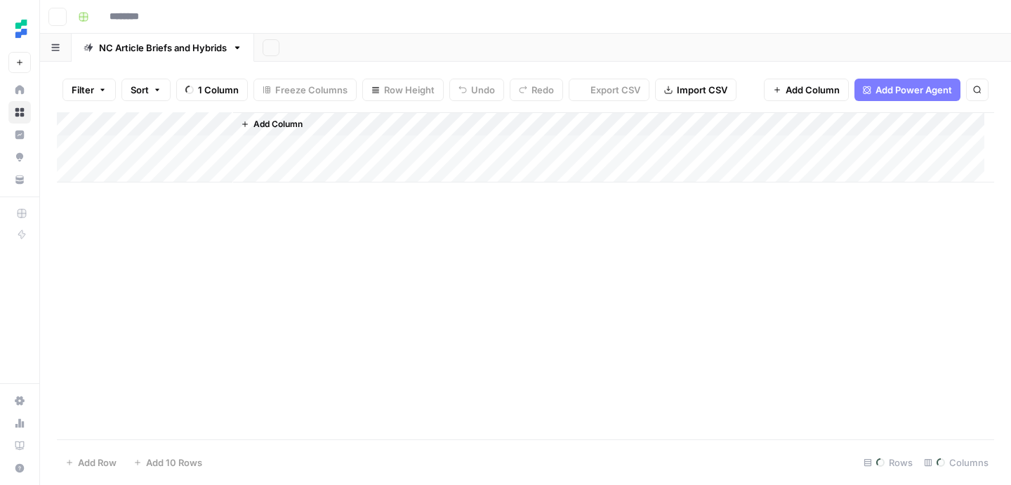
type input "*********"
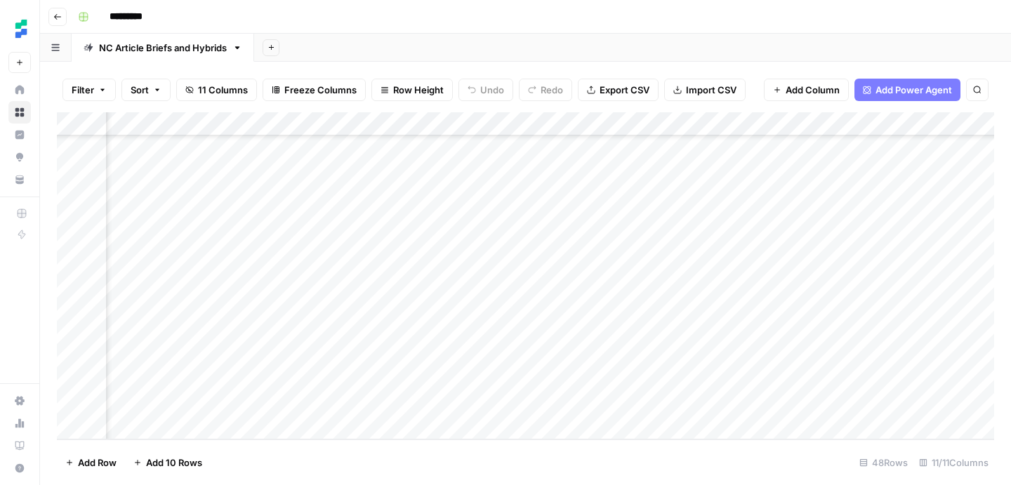
scroll to position [865, 136]
click at [844, 355] on div "Add Column" at bounding box center [525, 275] width 937 height 327
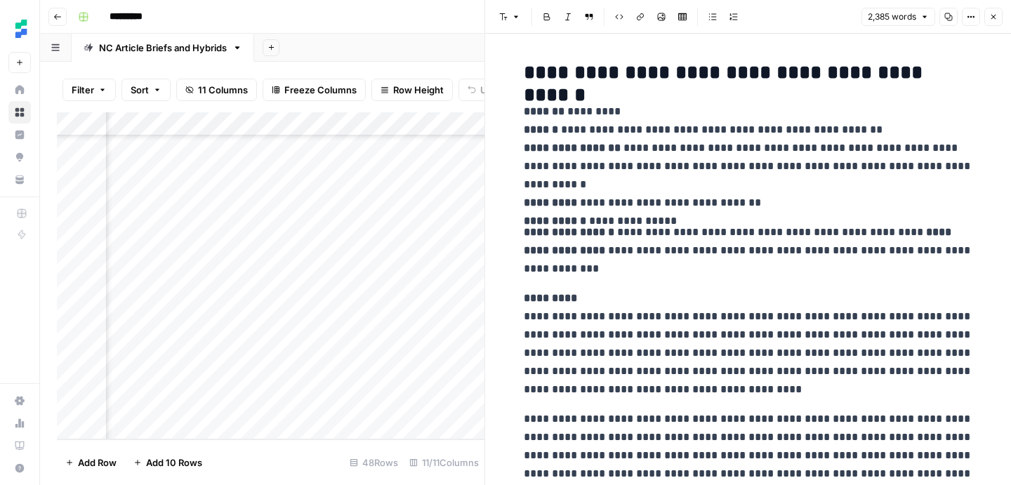
click at [947, 18] on icon "button" at bounding box center [949, 17] width 8 height 8
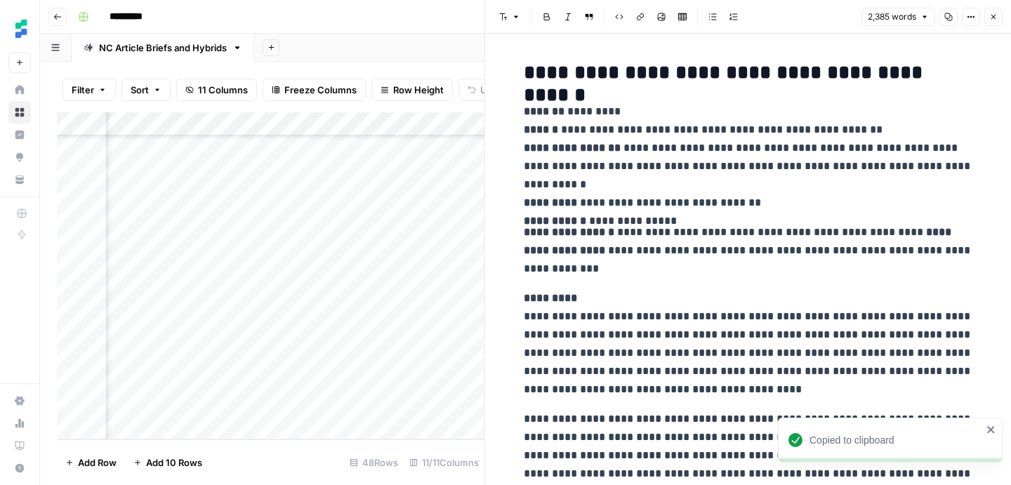
click at [991, 13] on icon "button" at bounding box center [993, 17] width 8 height 8
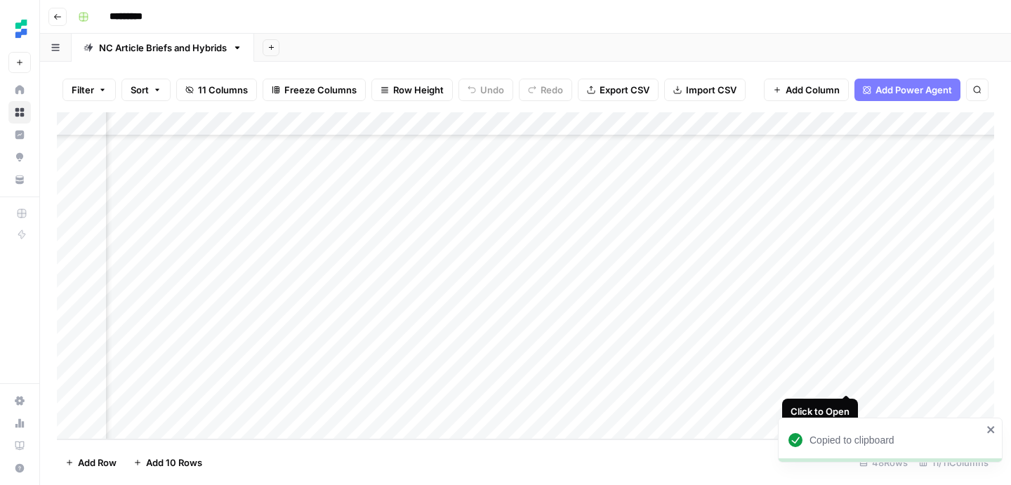
click at [848, 382] on div "Add Column" at bounding box center [525, 275] width 937 height 327
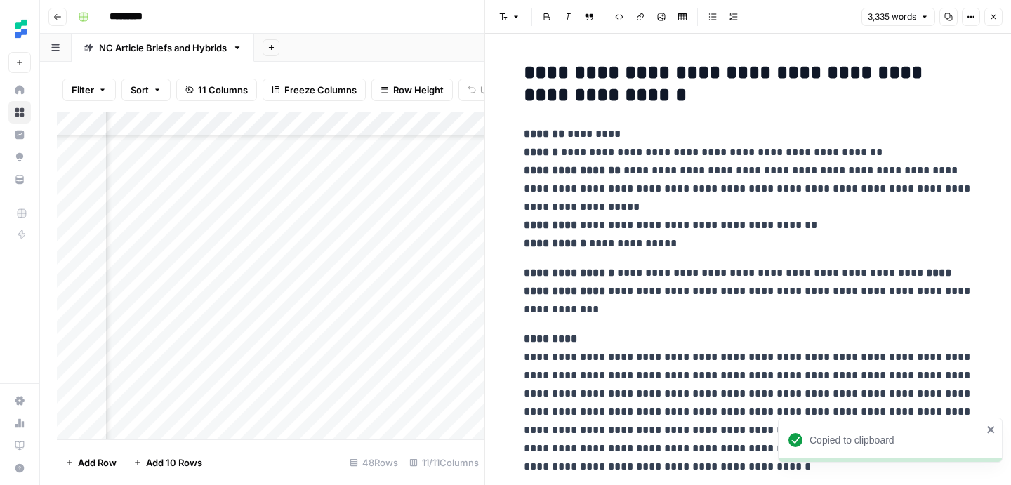
click at [950, 17] on icon "button" at bounding box center [949, 17] width 8 height 8
click at [995, 20] on icon "button" at bounding box center [993, 17] width 8 height 8
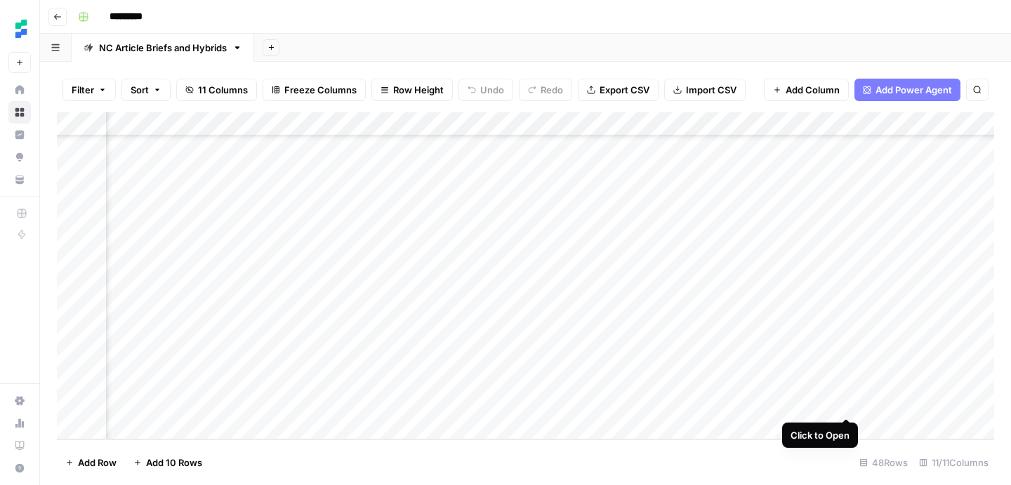
click at [848, 404] on div "Add Column" at bounding box center [525, 275] width 937 height 327
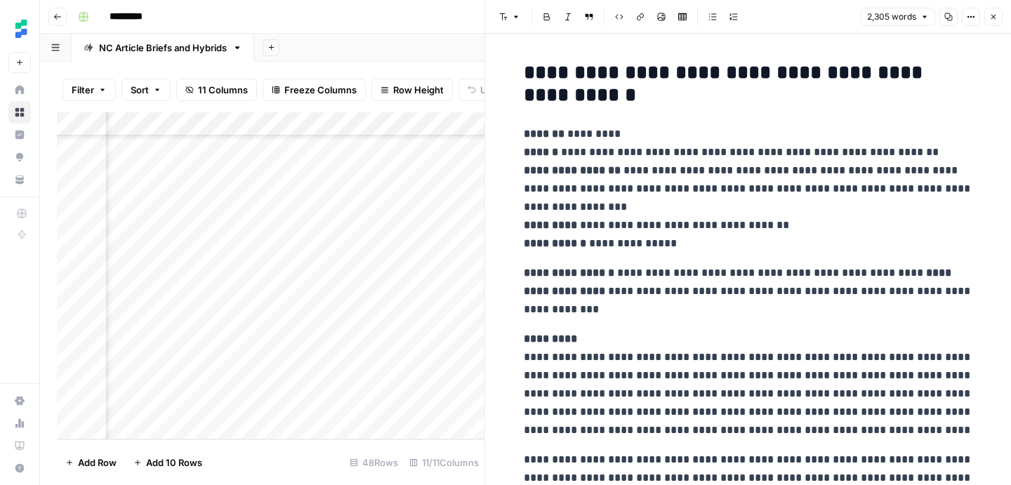
click at [947, 18] on icon "button" at bounding box center [949, 17] width 8 height 8
